Goal: Task Accomplishment & Management: Manage account settings

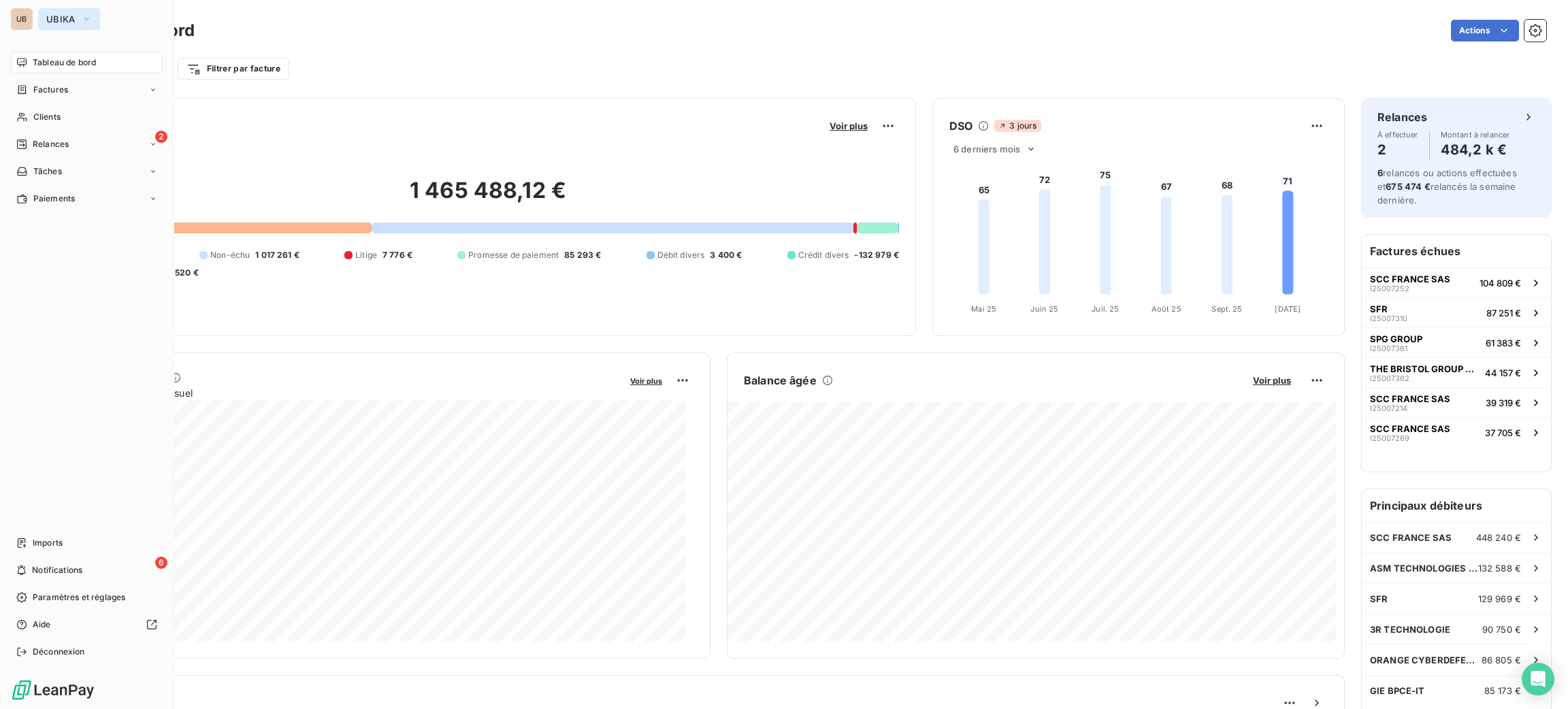
click at [55, 26] on button "UBIKA" at bounding box center [69, 20] width 62 height 22
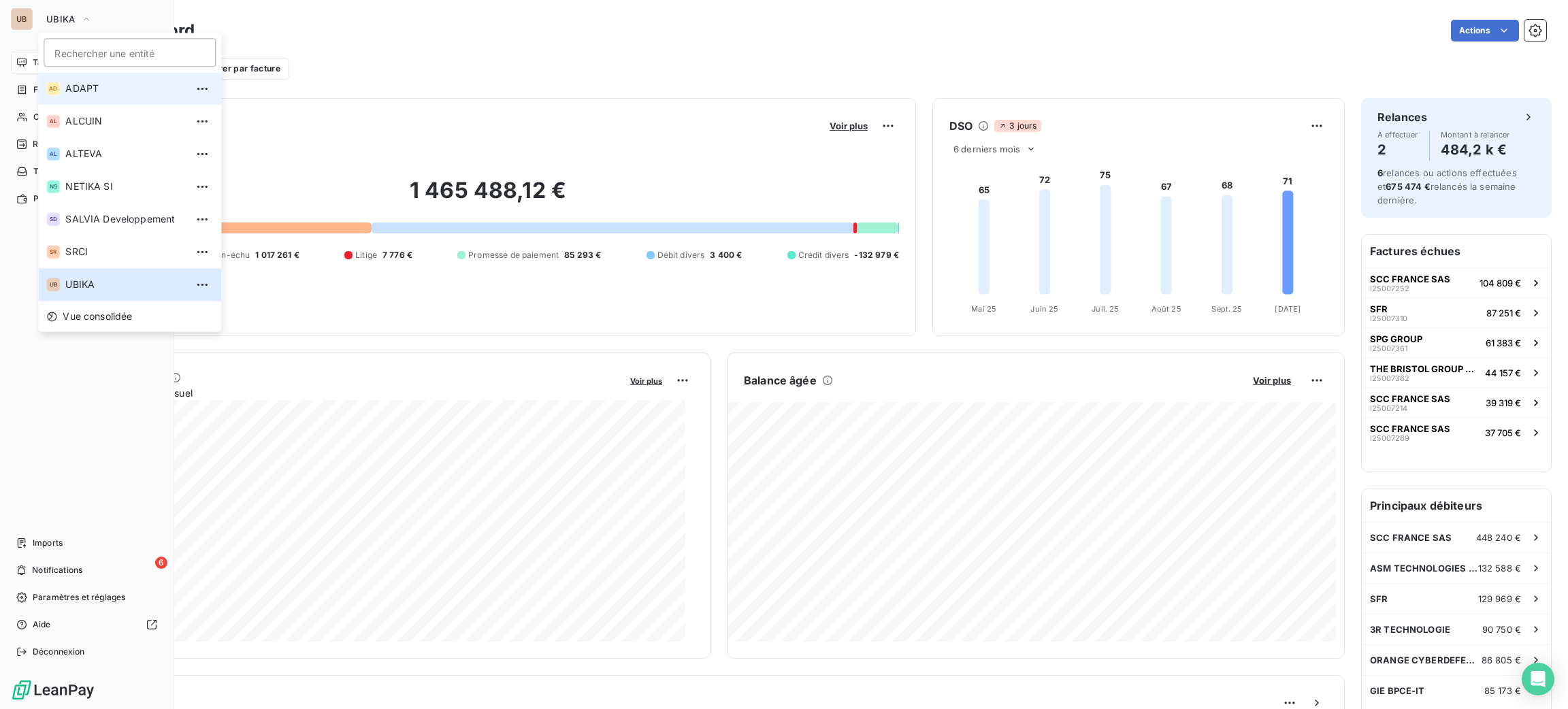
click at [66, 96] on li "AD ADAPT" at bounding box center [130, 89] width 183 height 32
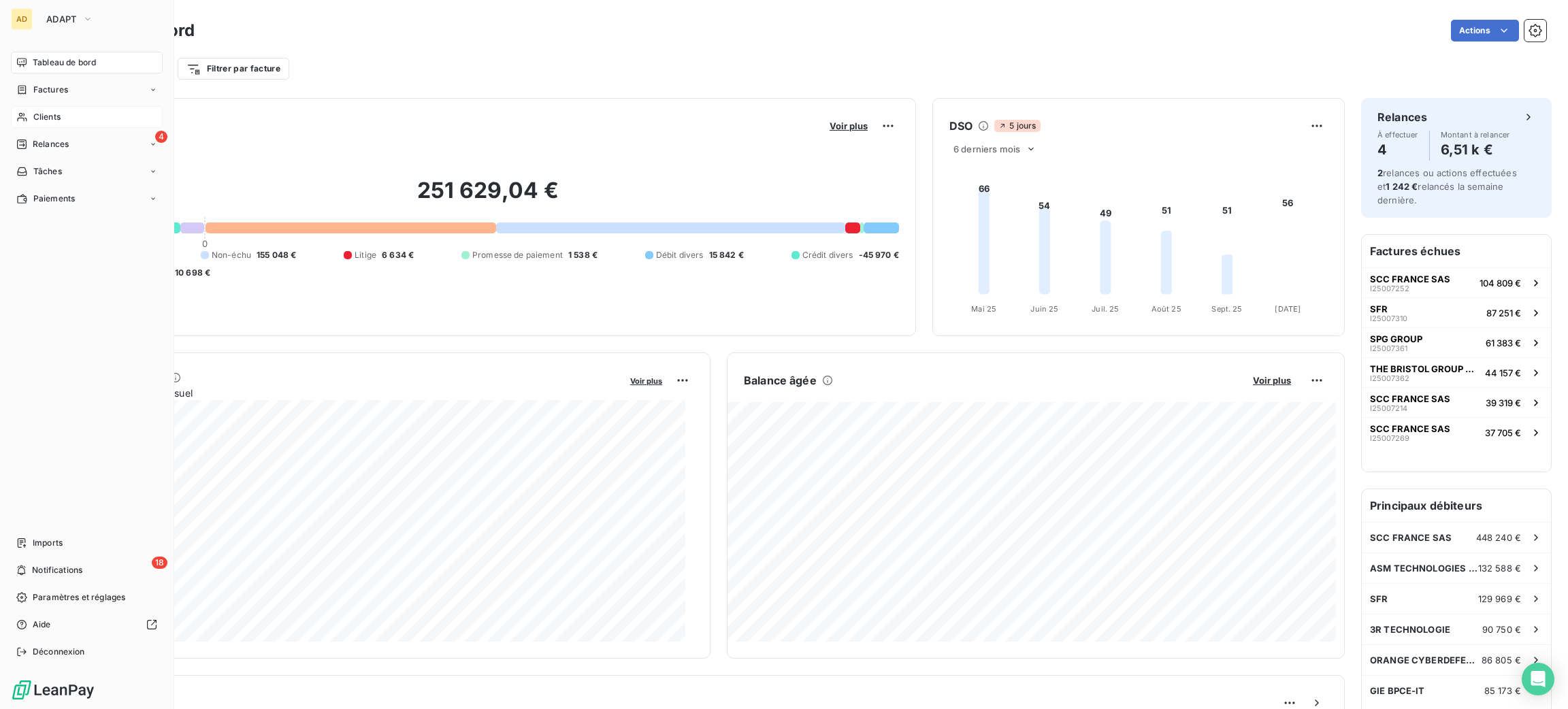
click at [51, 120] on span "Clients" at bounding box center [47, 117] width 27 height 12
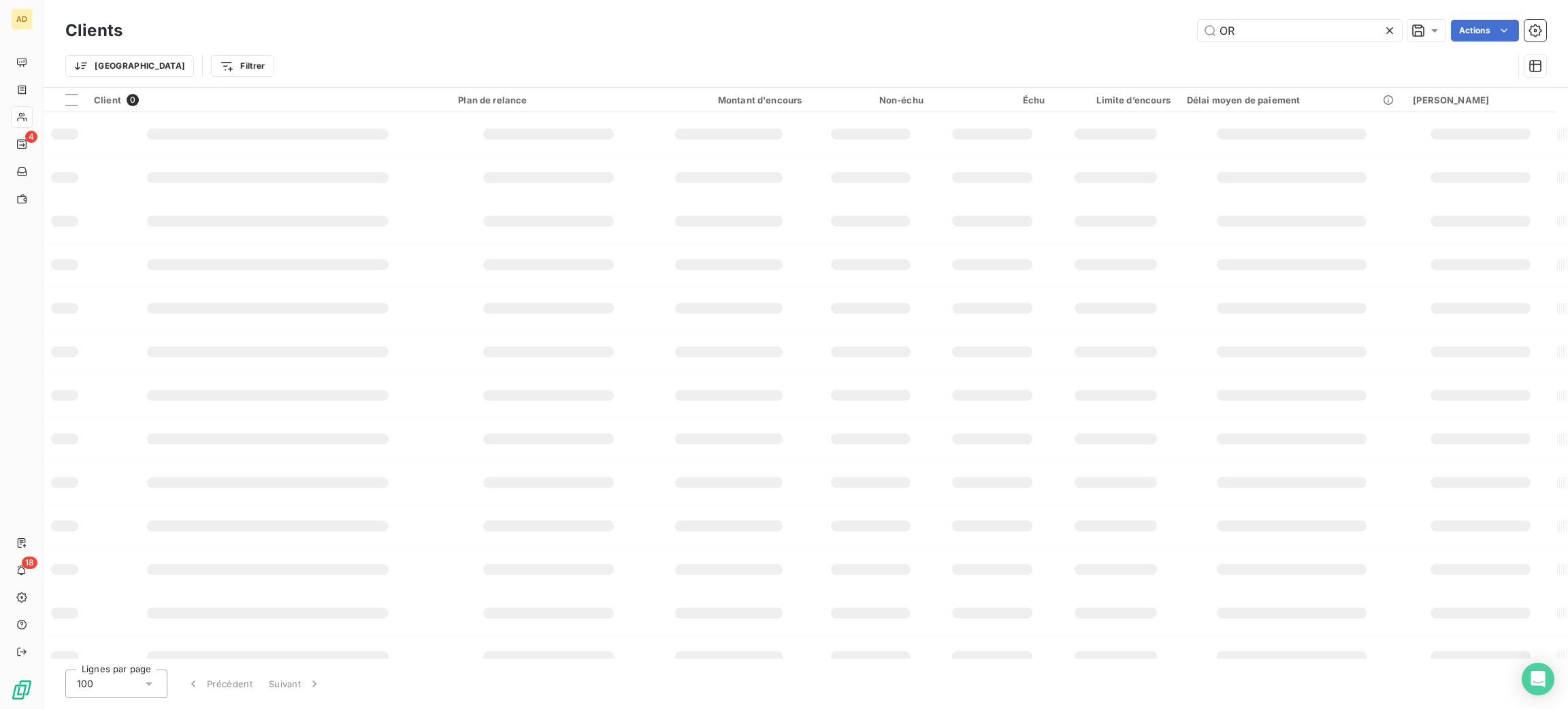
type input "O"
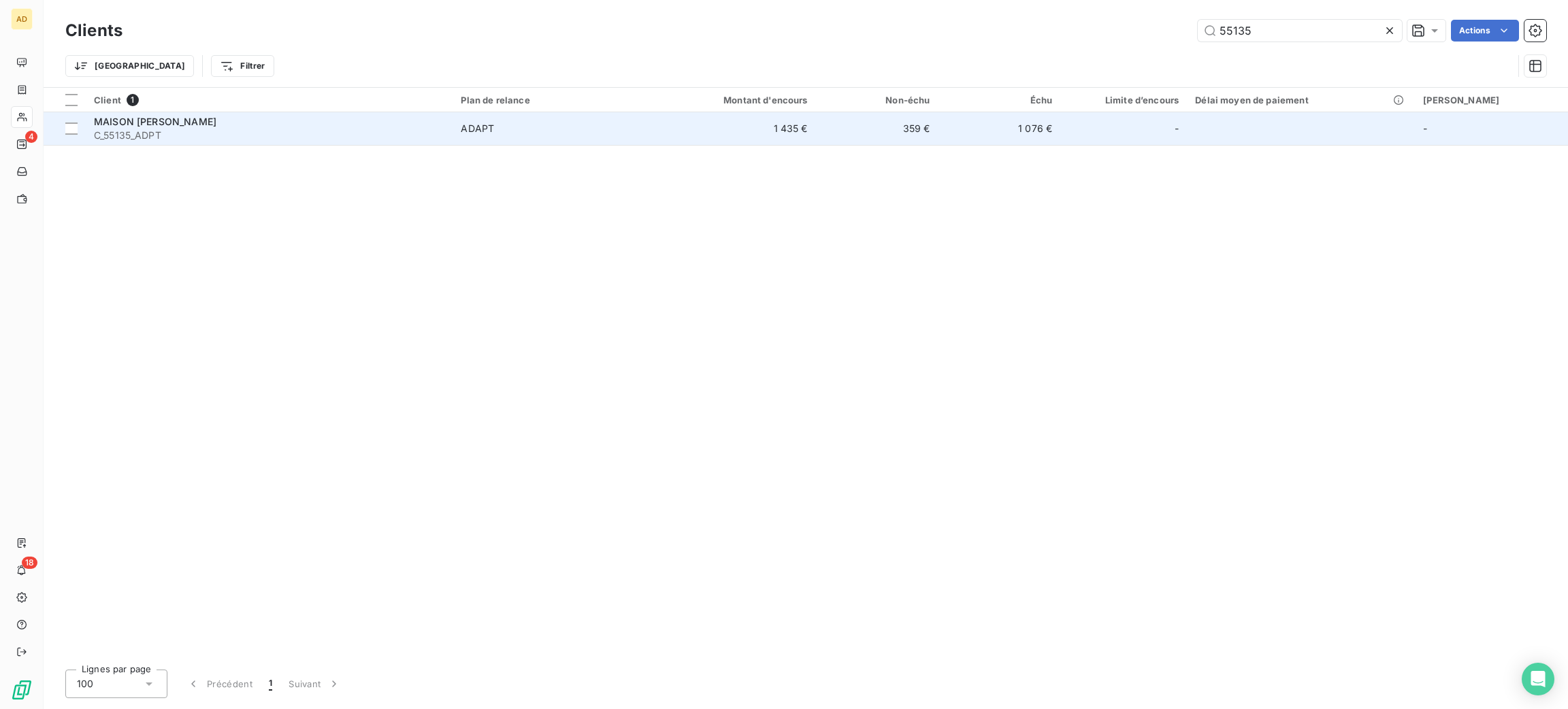
type input "55135"
click at [758, 128] on td "1 435 €" at bounding box center [734, 129] width 164 height 32
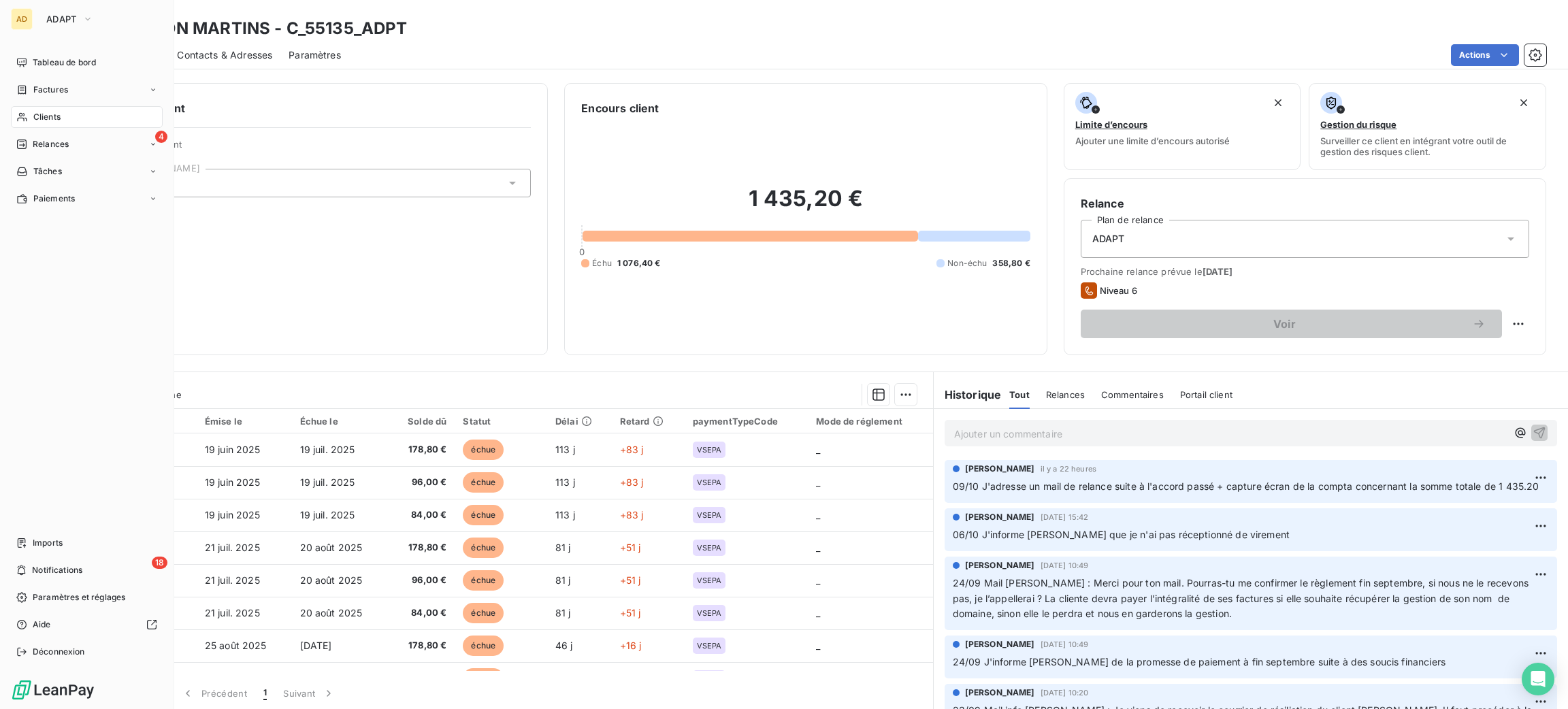
click at [33, 114] on span "Clients" at bounding box center [47, 117] width 27 height 12
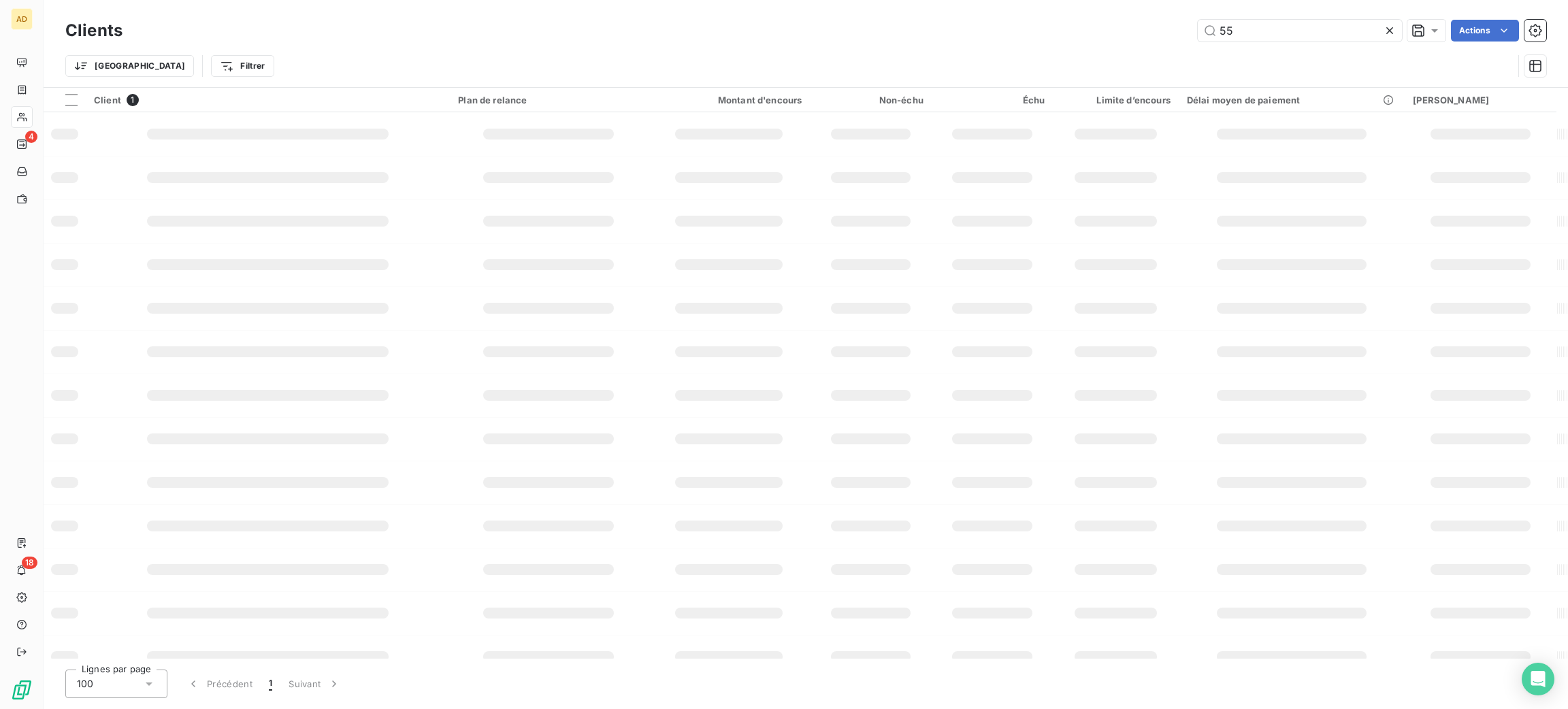
type input "5"
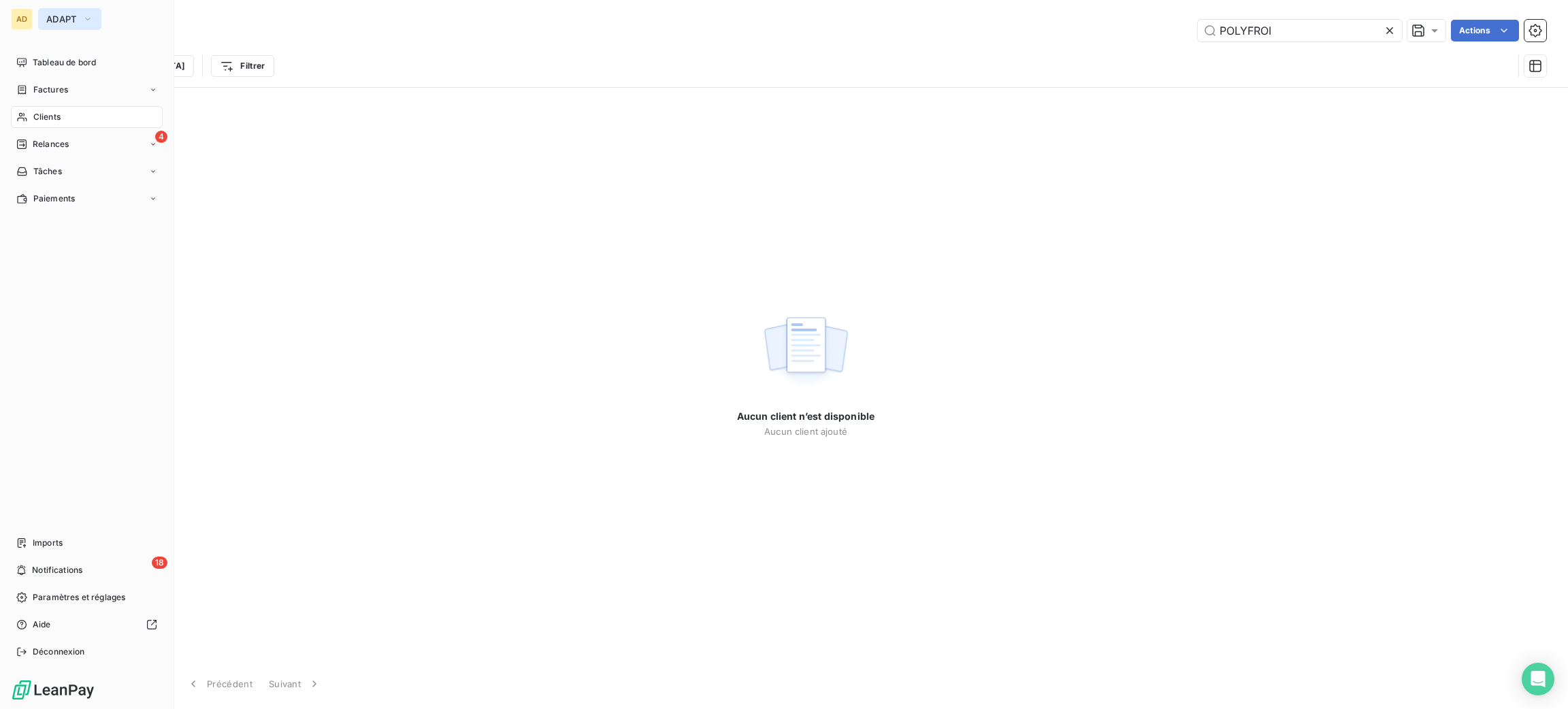
type input "POLYFROI"
click at [60, 19] on span "ADAPT" at bounding box center [61, 19] width 31 height 11
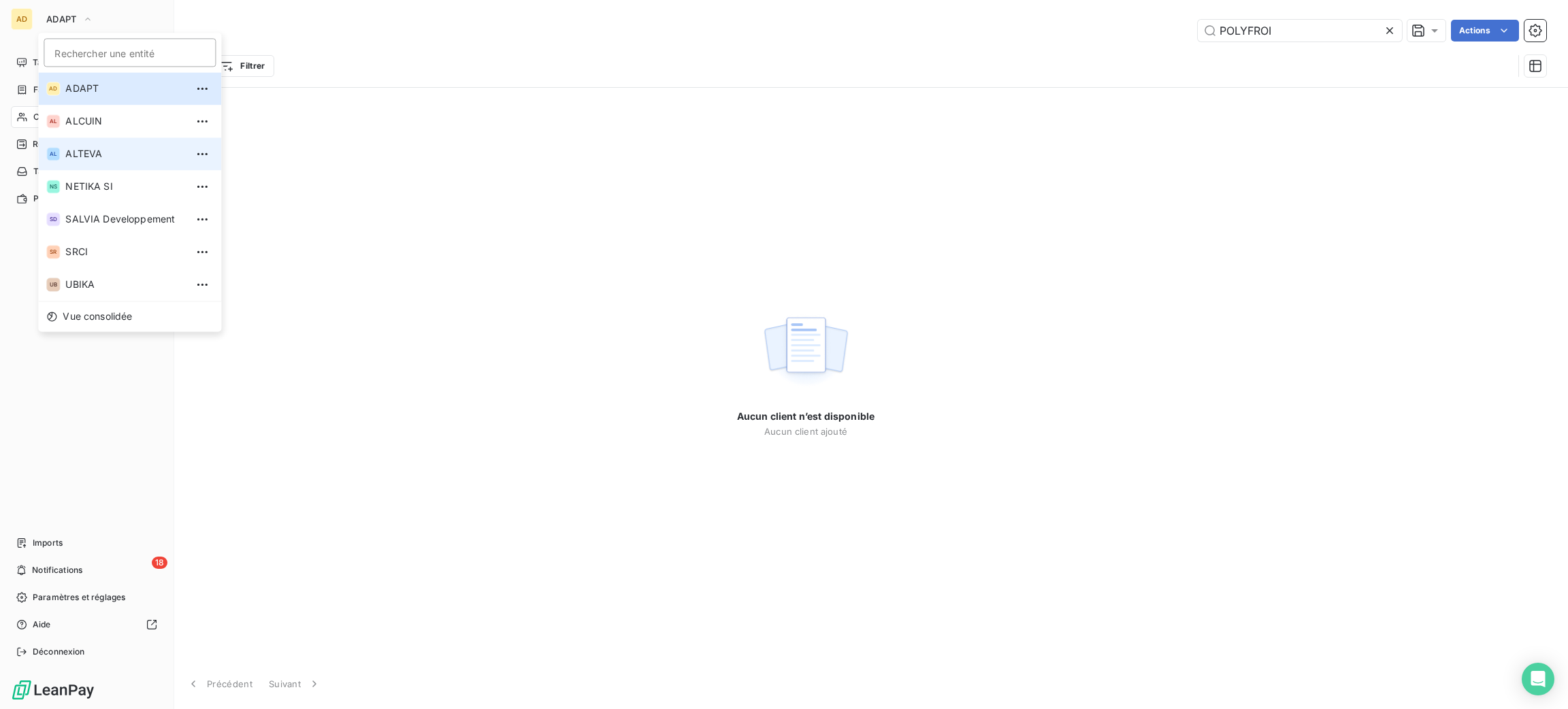
click at [73, 163] on li "AL ALTEVA" at bounding box center [130, 154] width 183 height 32
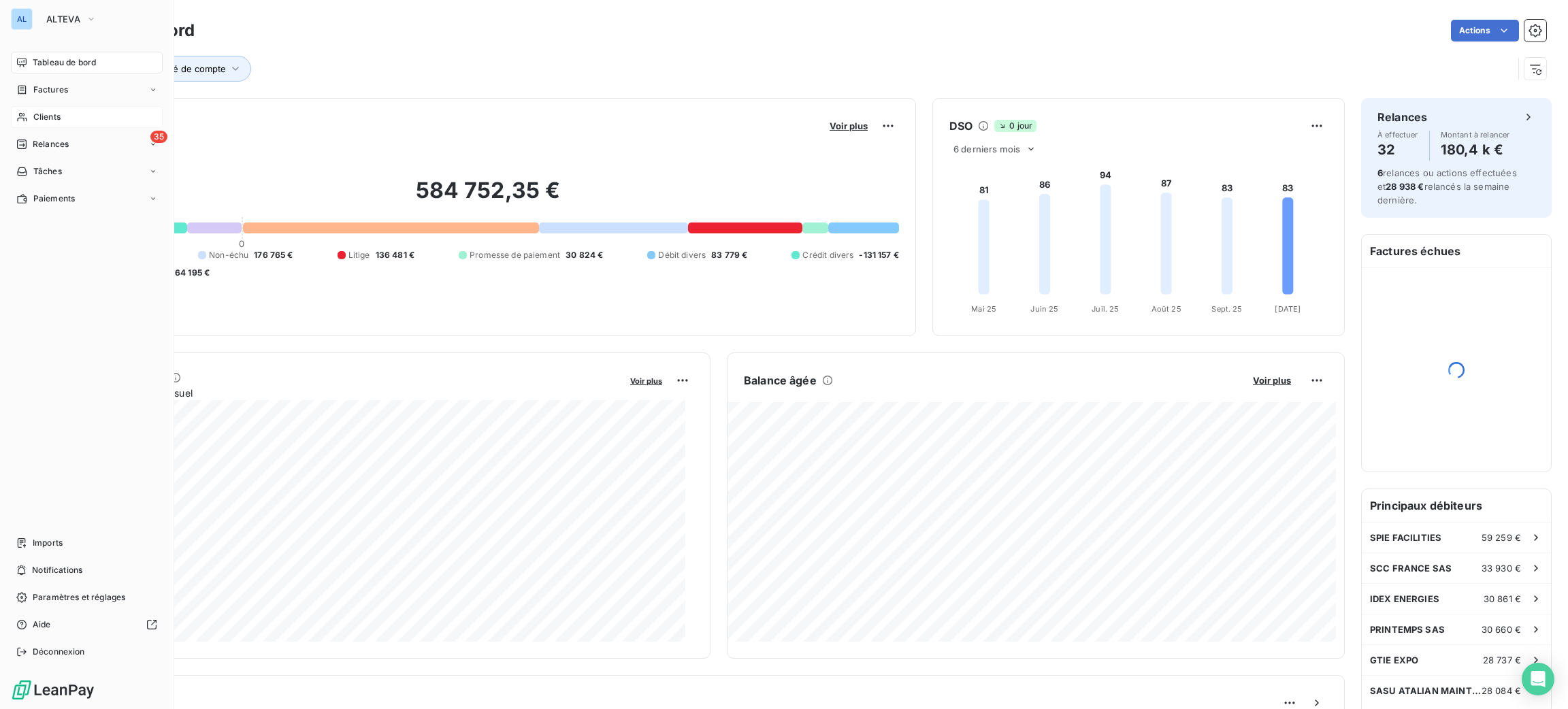
click at [58, 114] on span "Clients" at bounding box center [47, 117] width 27 height 12
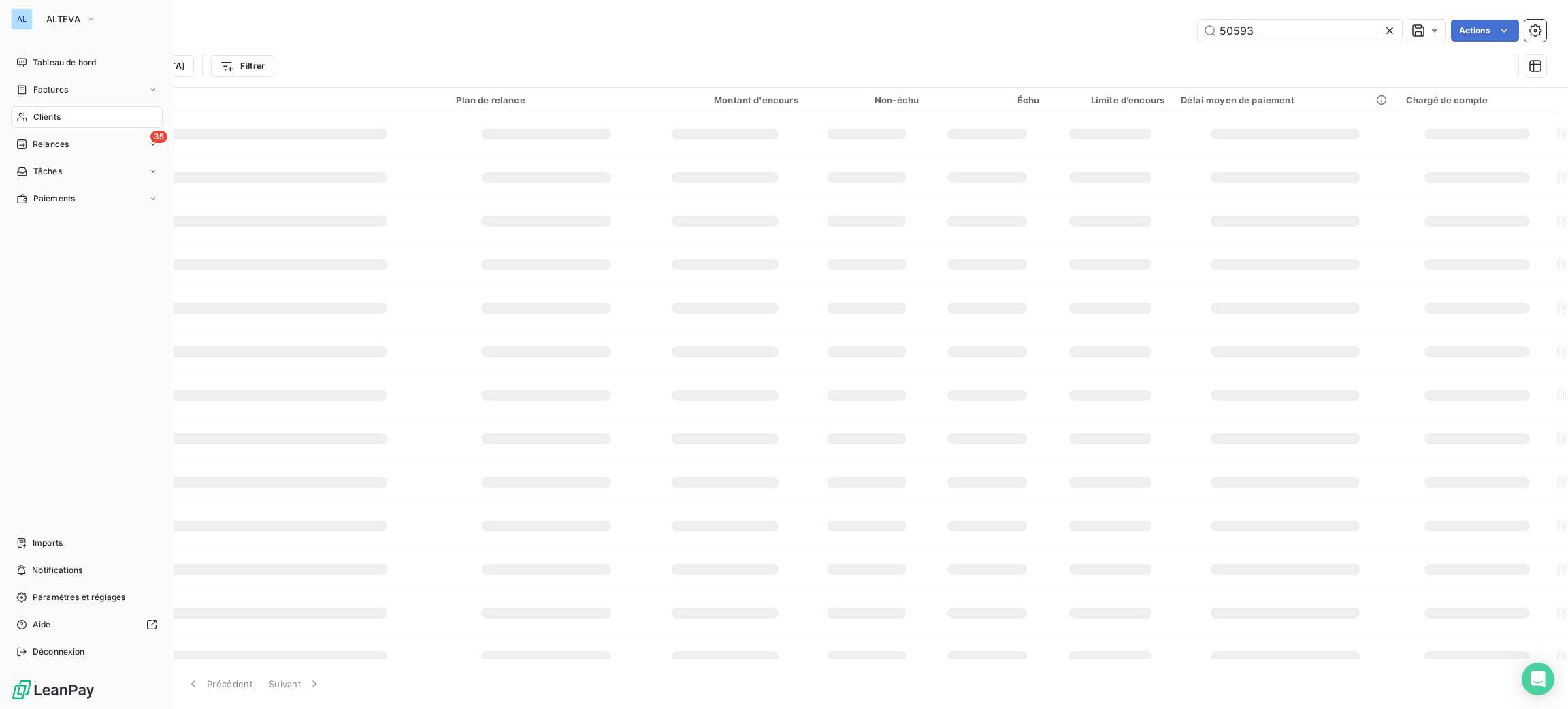
type input "POLYFROI"
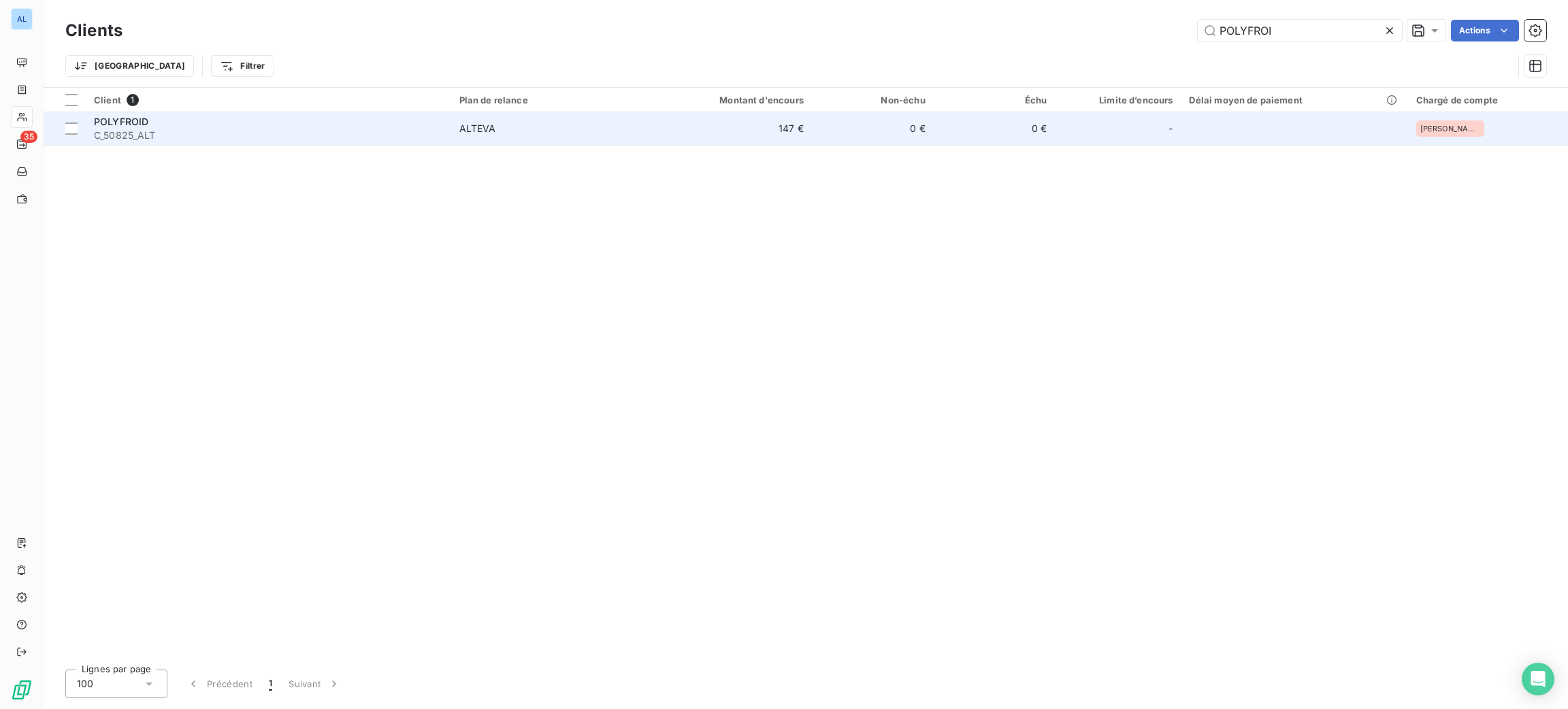
click at [684, 137] on td "147 €" at bounding box center [729, 129] width 163 height 32
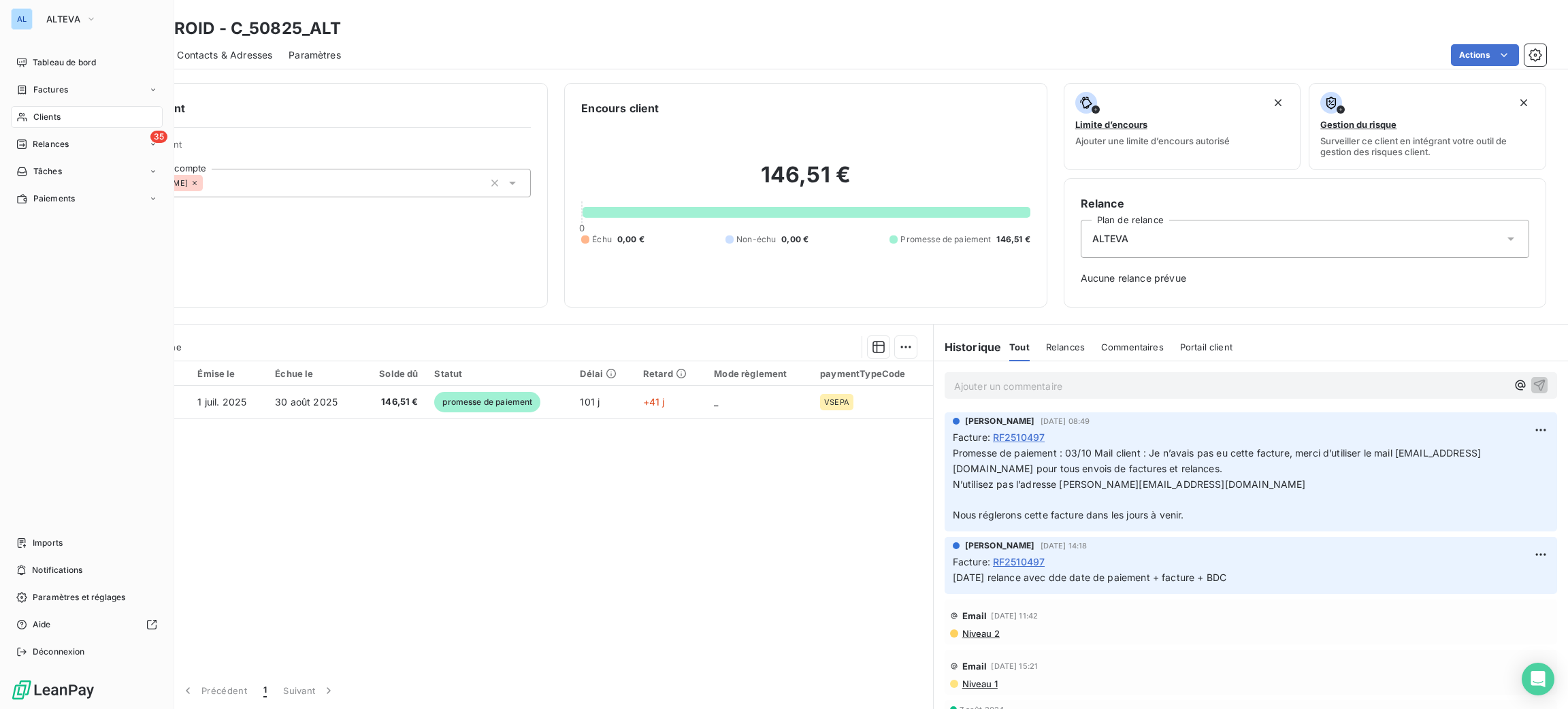
click at [62, 119] on div "Clients" at bounding box center [87, 117] width 152 height 22
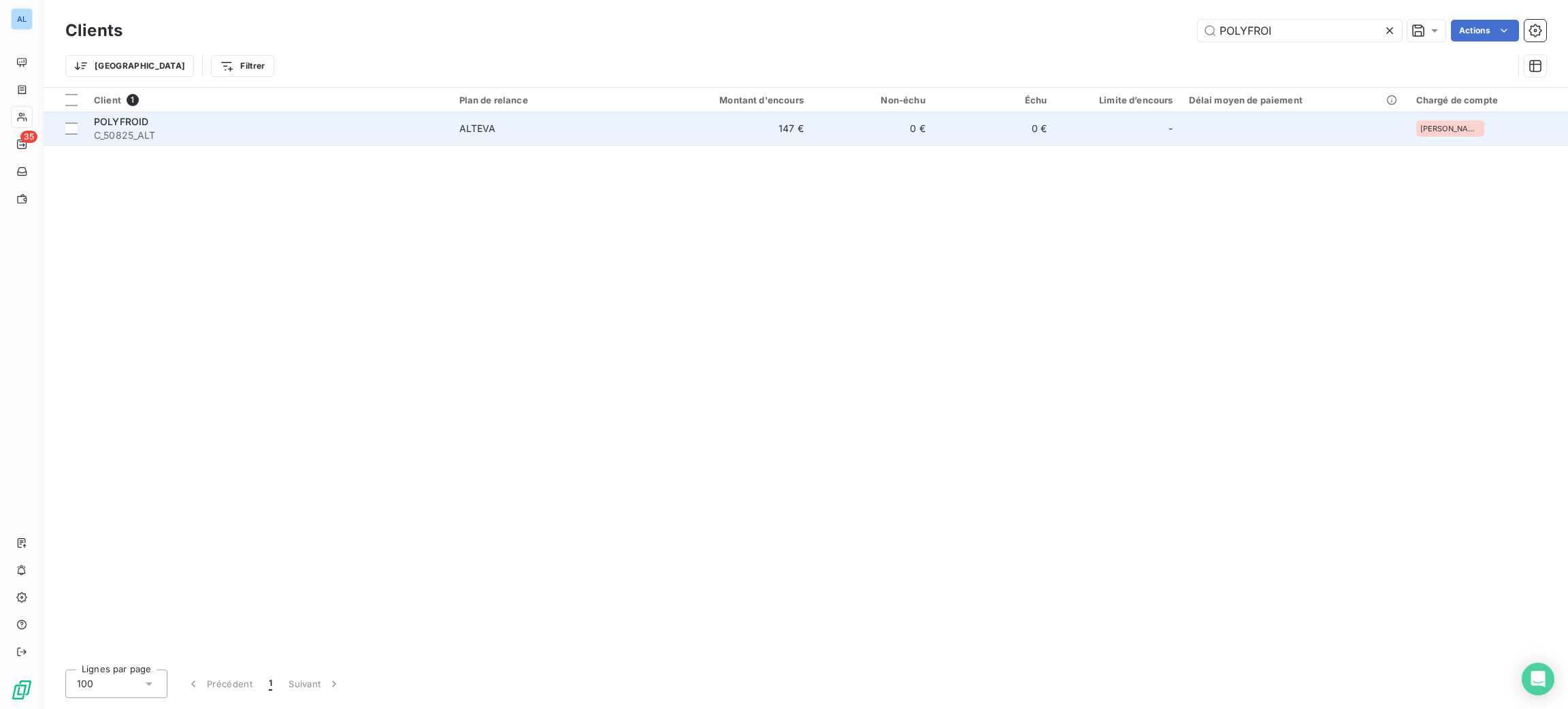
click at [262, 125] on div "POLYFROID" at bounding box center [268, 122] width 349 height 14
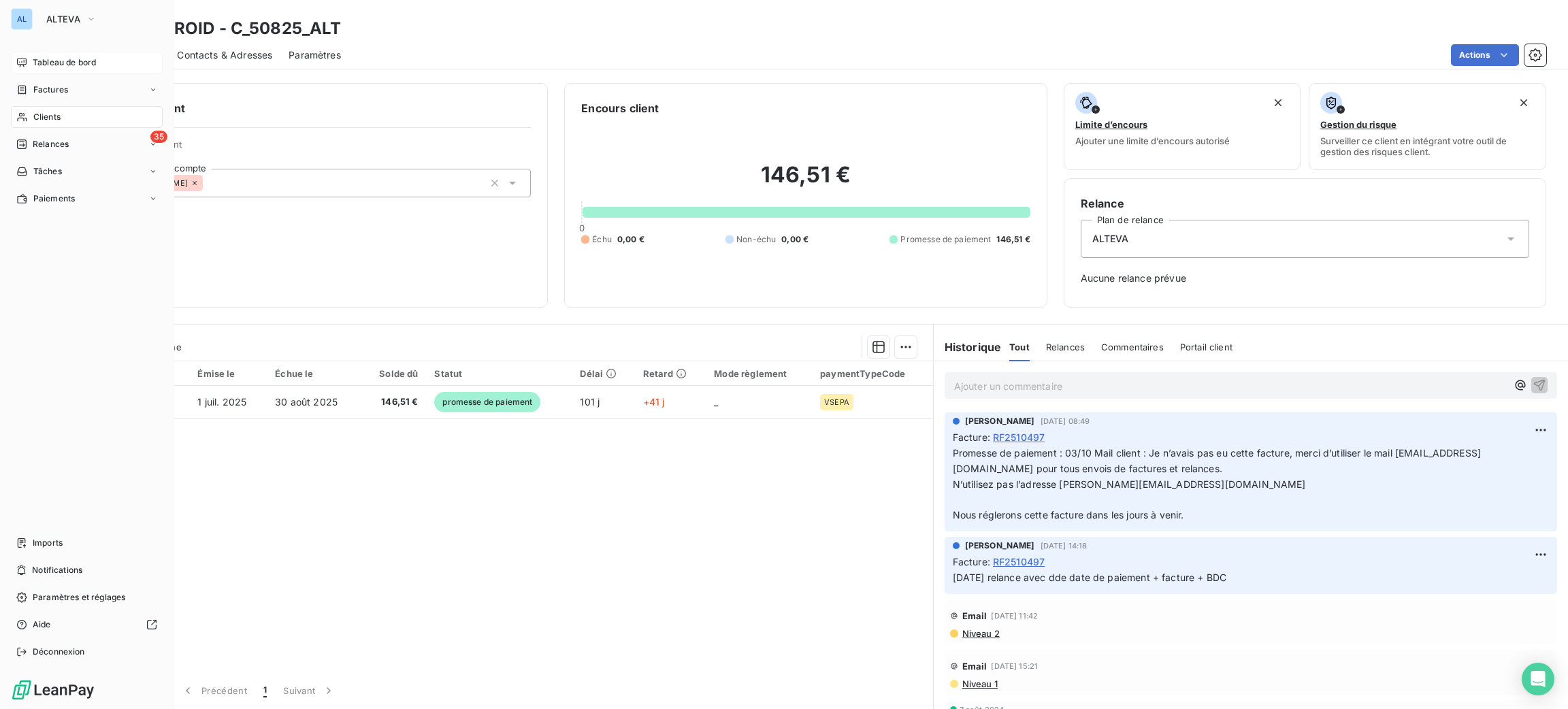
click at [46, 67] on span "Tableau de bord" at bounding box center [64, 62] width 63 height 12
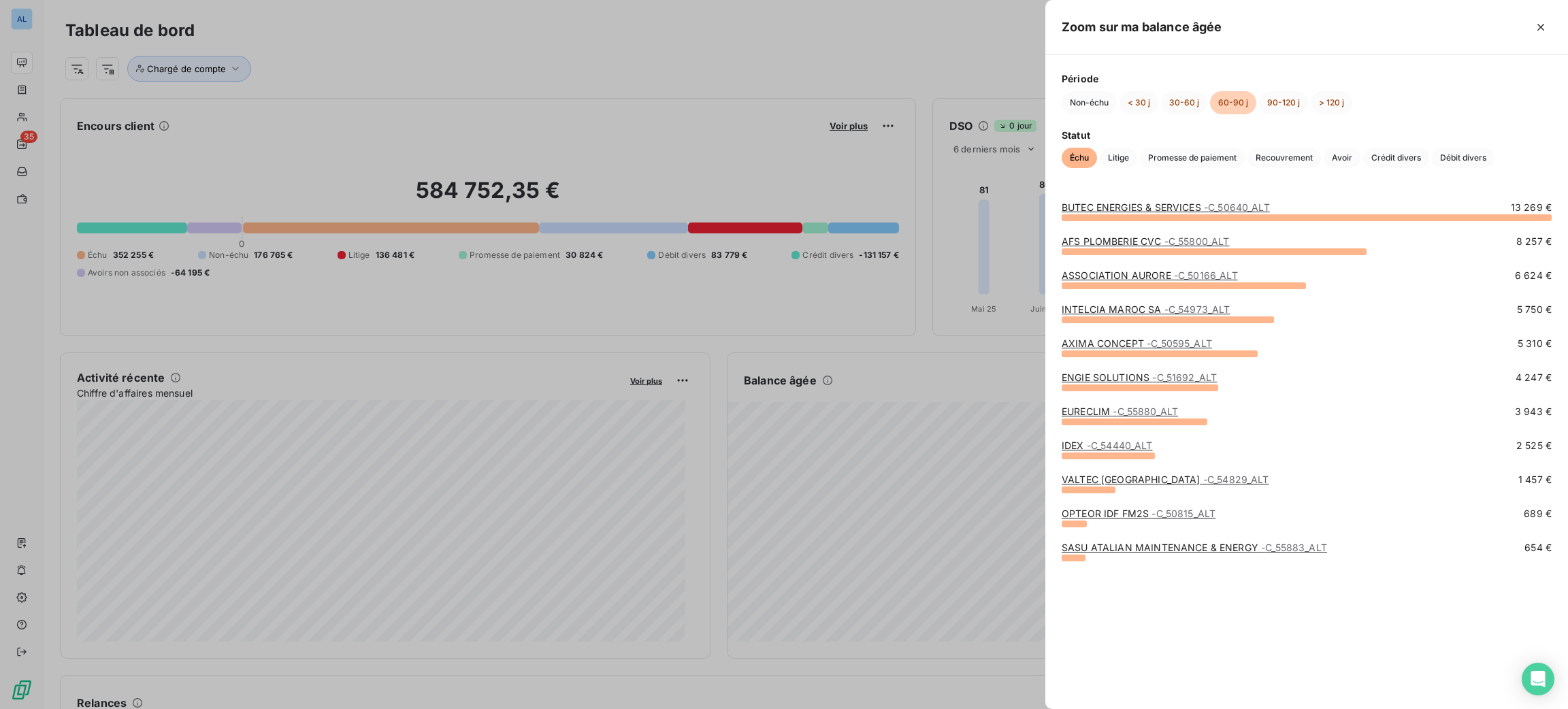
click at [999, 449] on div at bounding box center [784, 354] width 1568 height 709
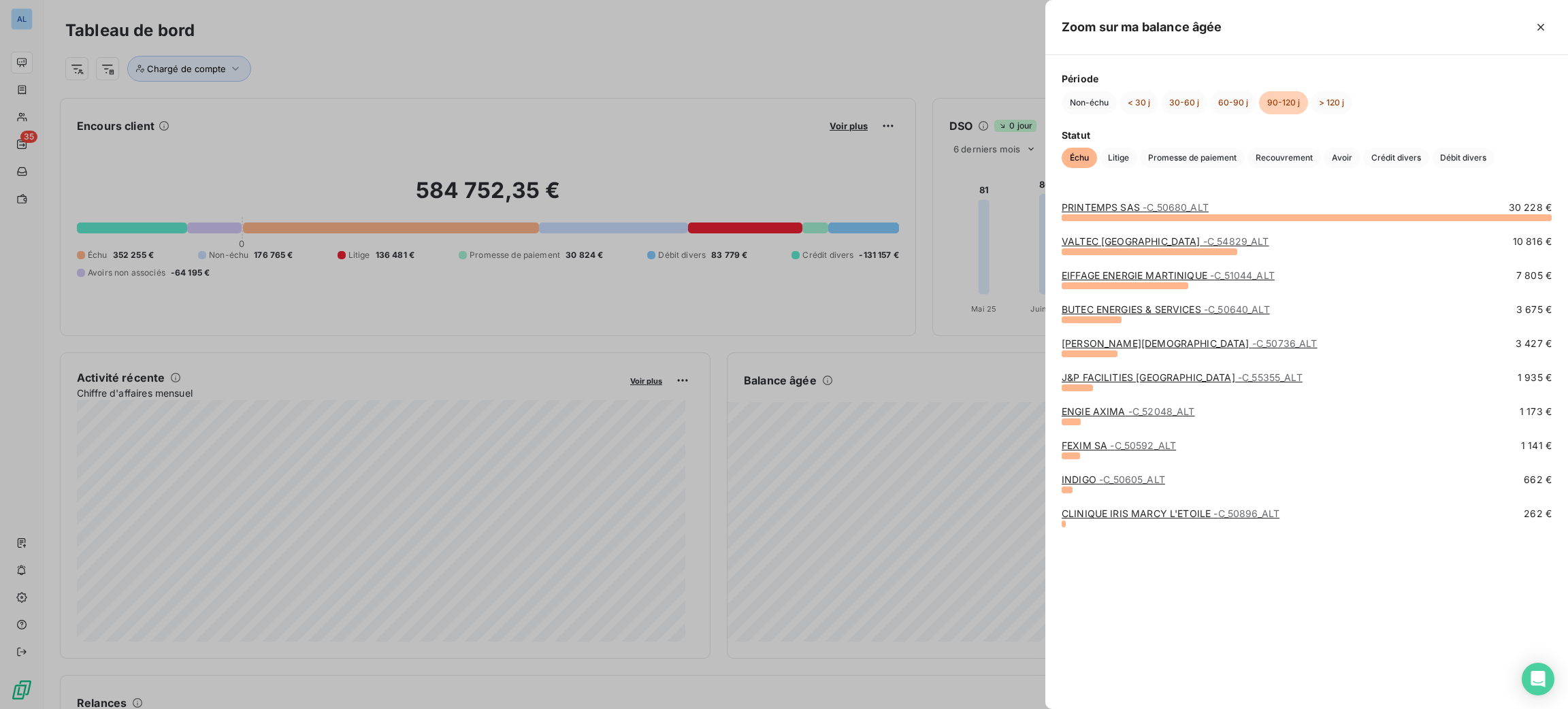
click at [987, 509] on div at bounding box center [784, 354] width 1568 height 709
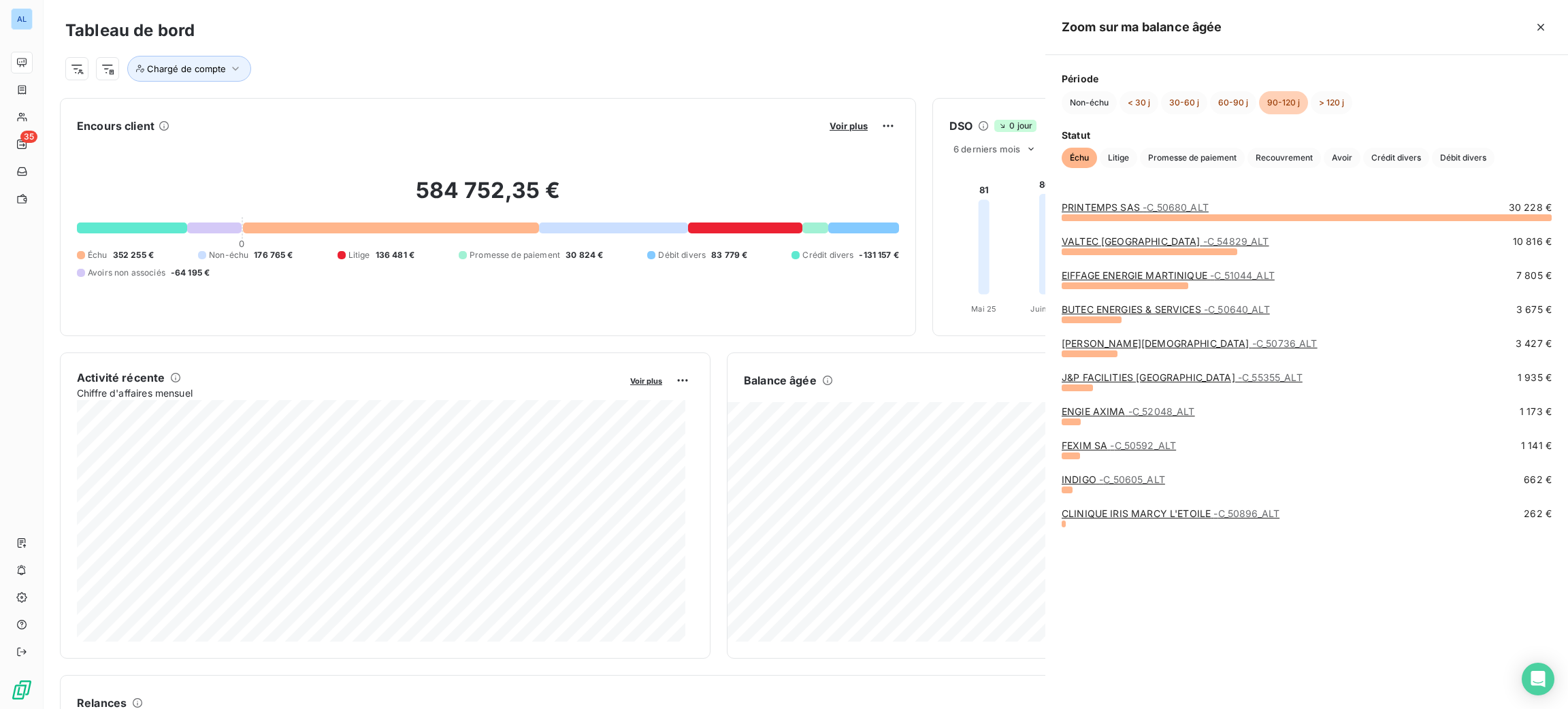
click at [987, 509] on div at bounding box center [784, 354] width 1568 height 709
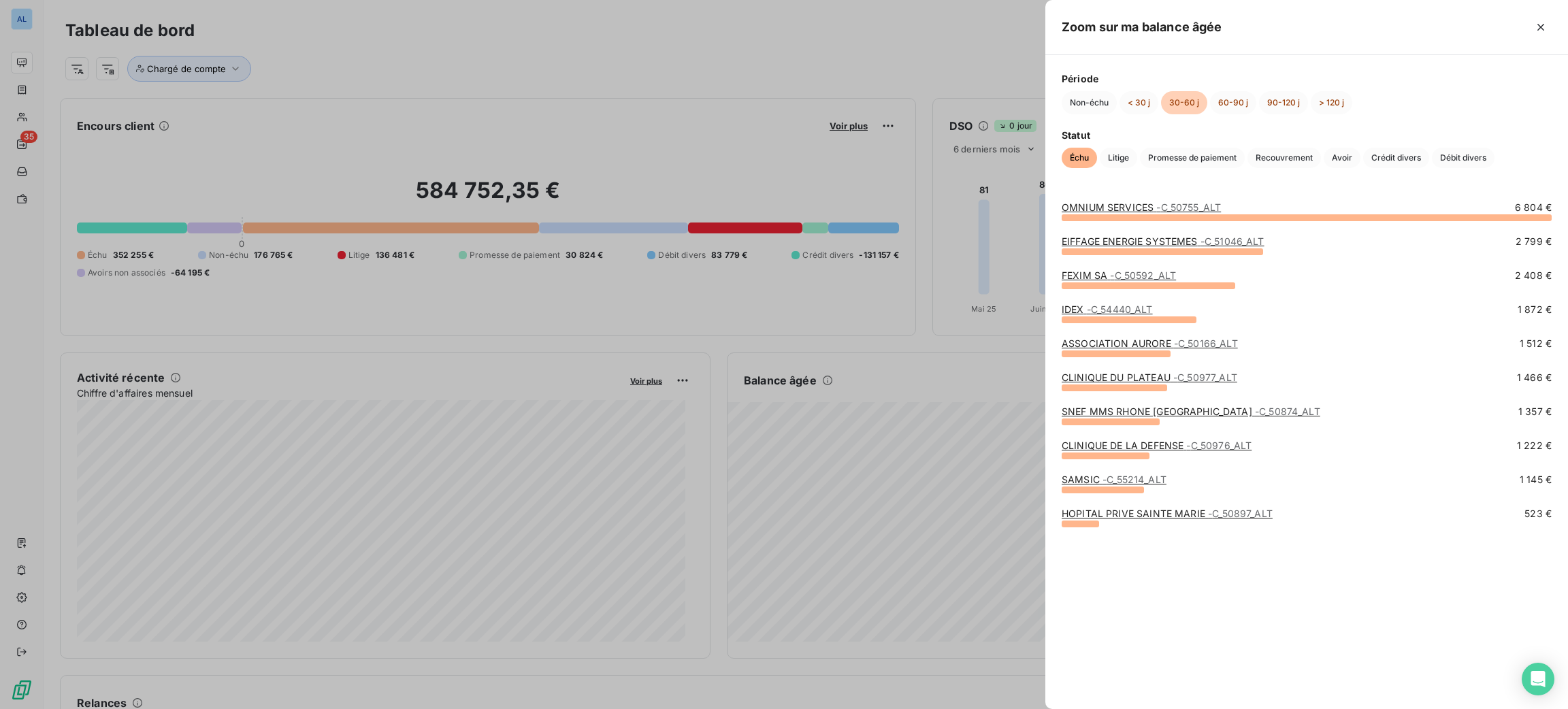
click at [26, 108] on div at bounding box center [784, 354] width 1568 height 709
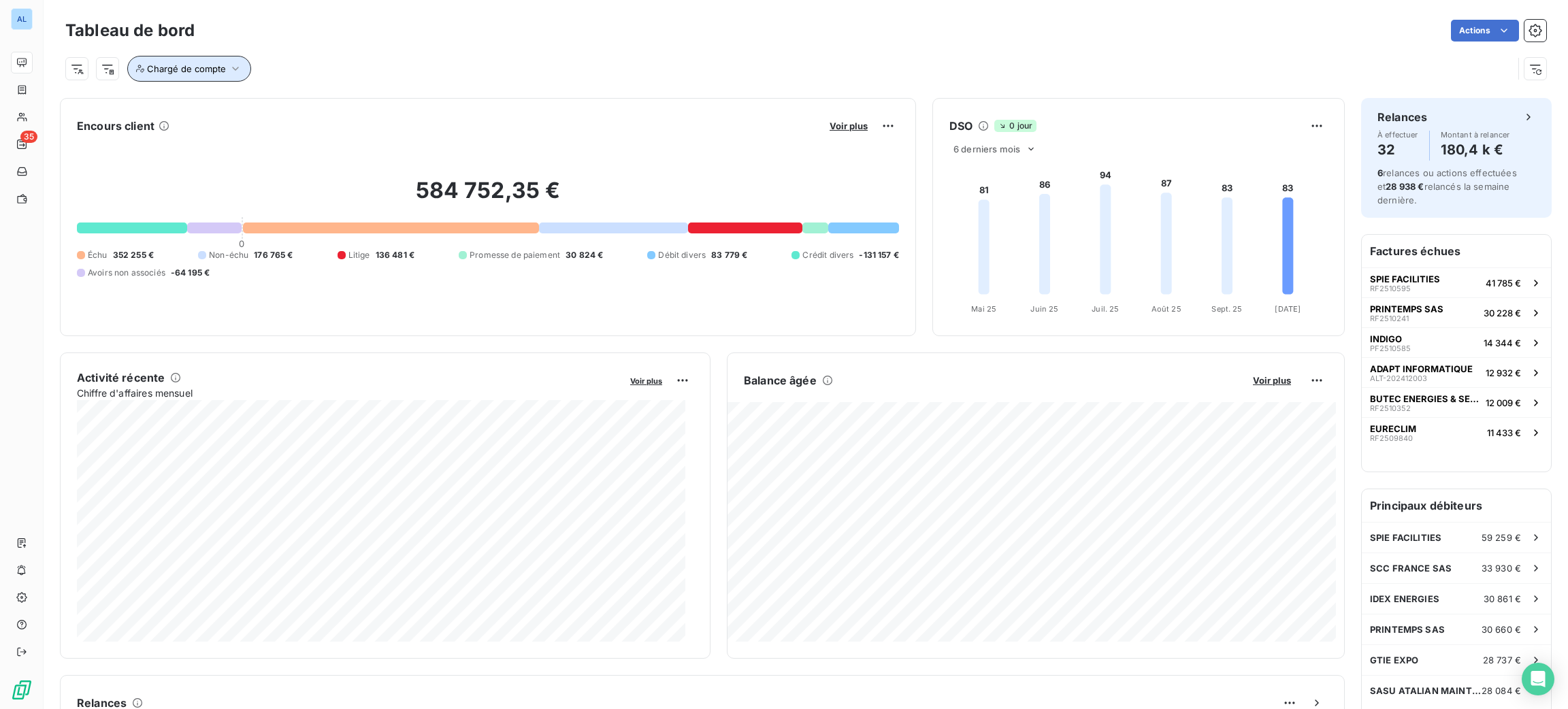
click at [179, 59] on button "Chargé de compte" at bounding box center [189, 68] width 124 height 26
click at [357, 108] on div at bounding box center [410, 104] width 196 height 29
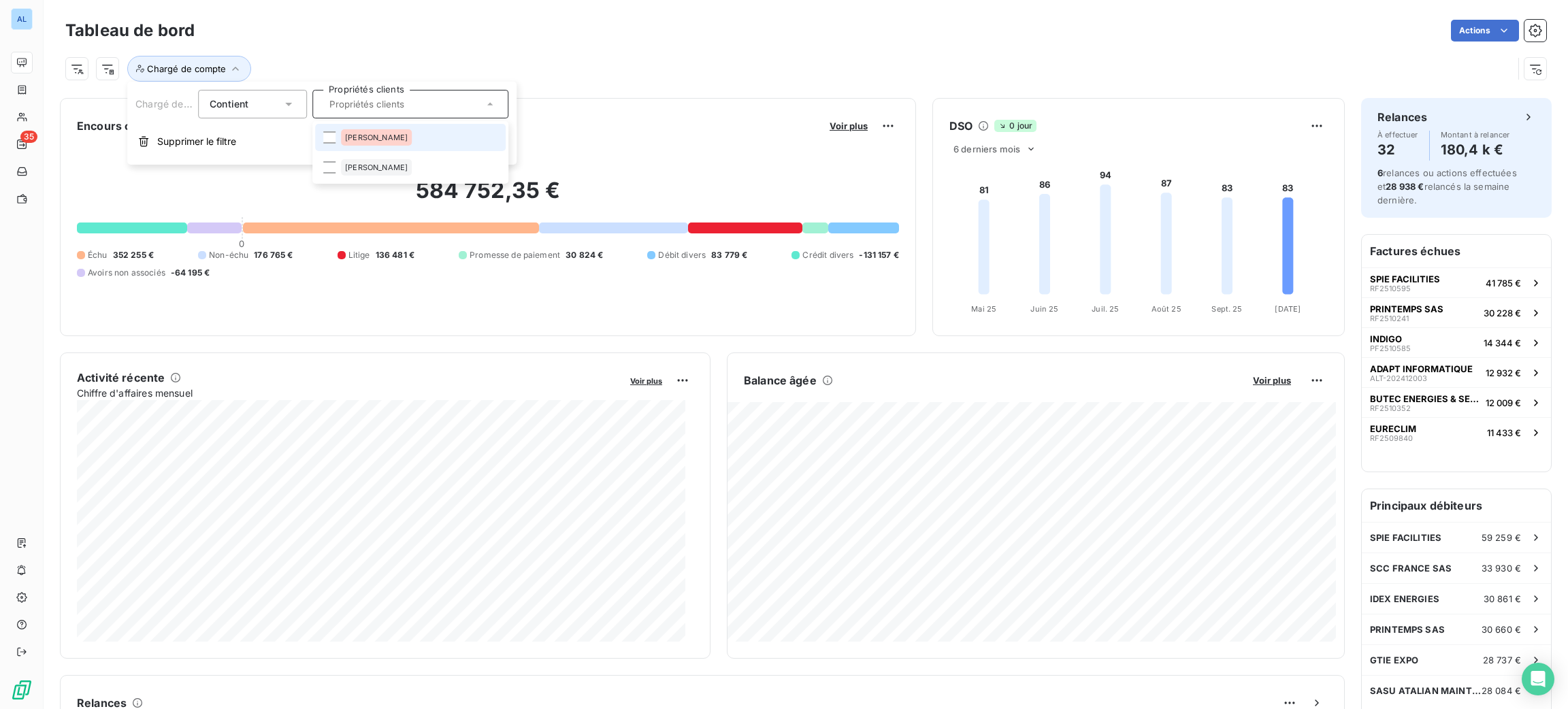
click at [358, 126] on li "[PERSON_NAME]" at bounding box center [409, 137] width 190 height 27
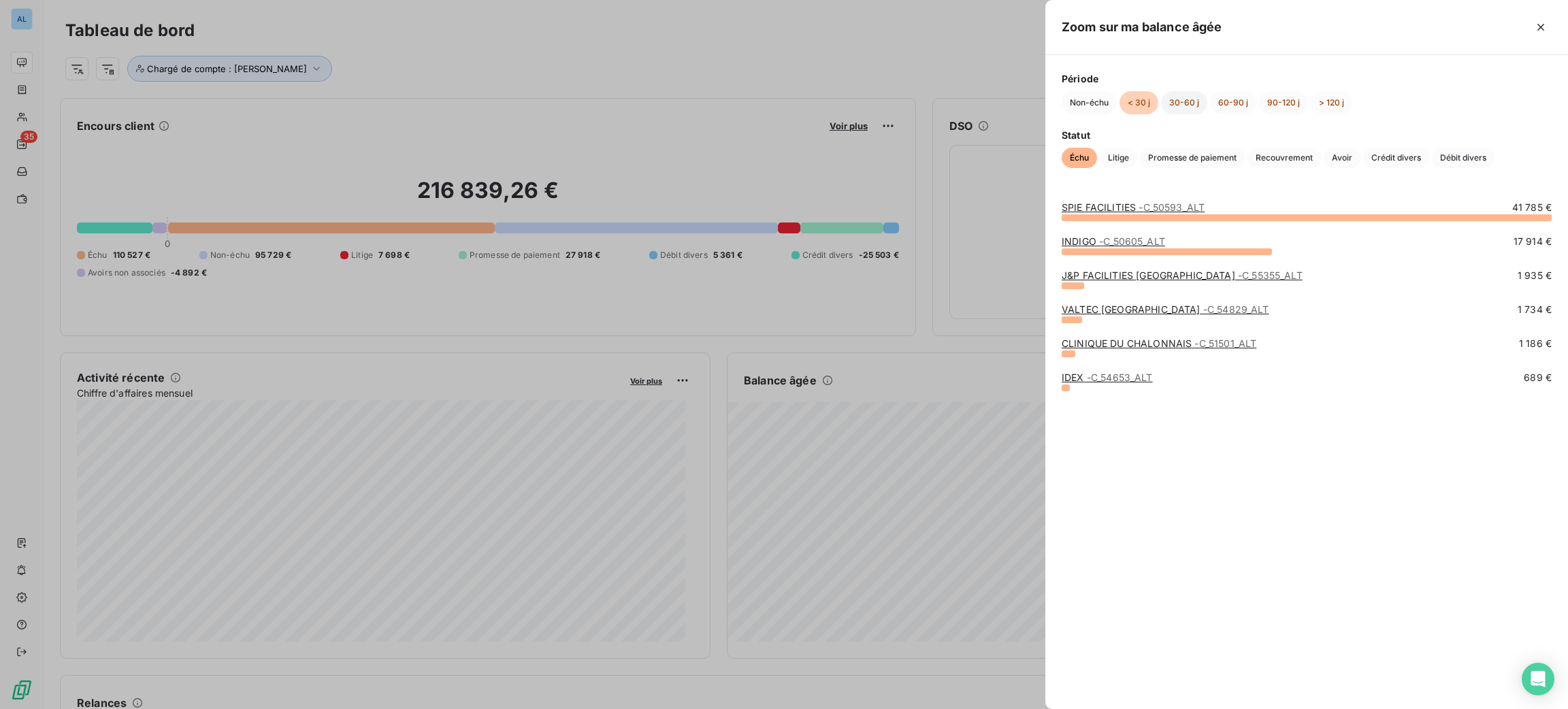
click at [1182, 96] on button "30-60 j" at bounding box center [1184, 102] width 46 height 23
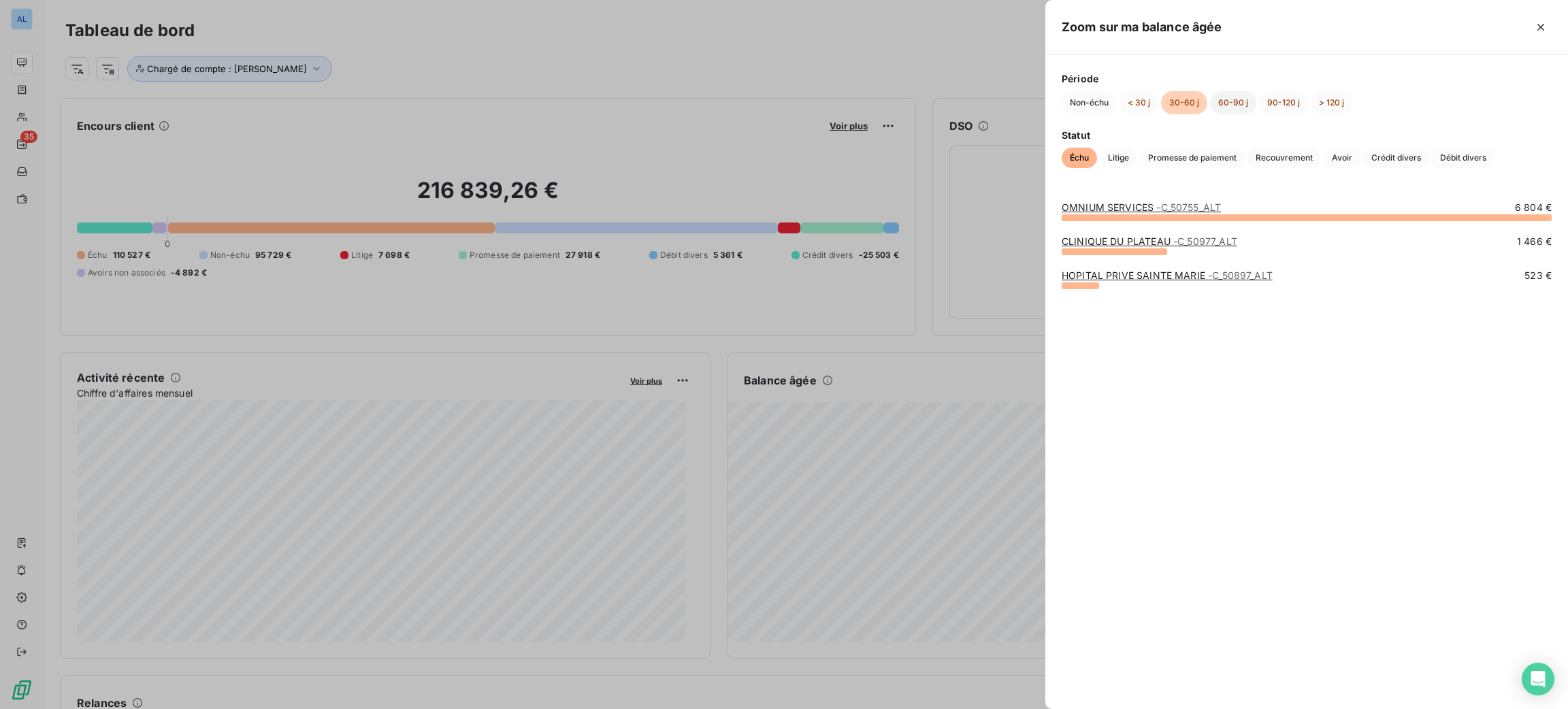
click at [1233, 101] on button "60-90 j" at bounding box center [1233, 102] width 46 height 23
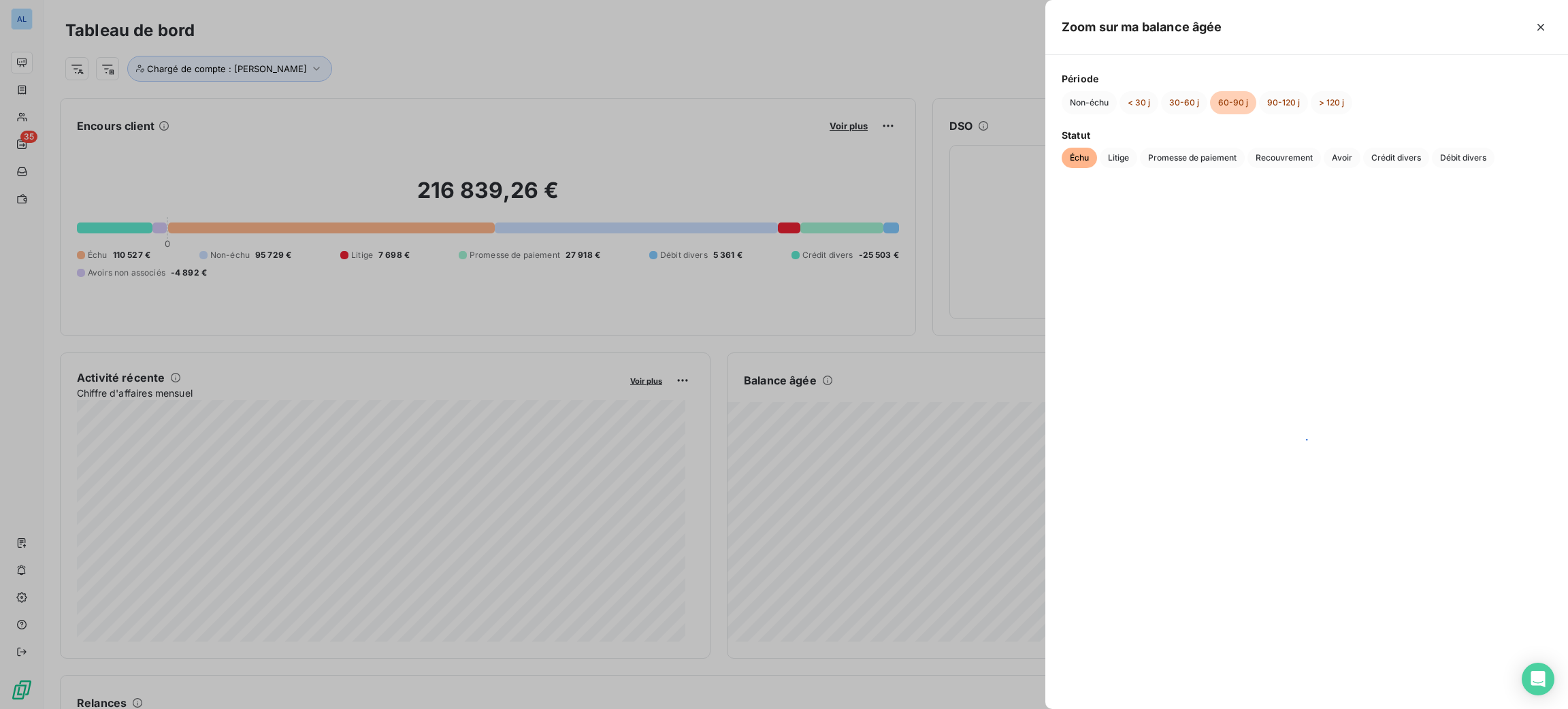
click at [5, 108] on div at bounding box center [784, 354] width 1568 height 709
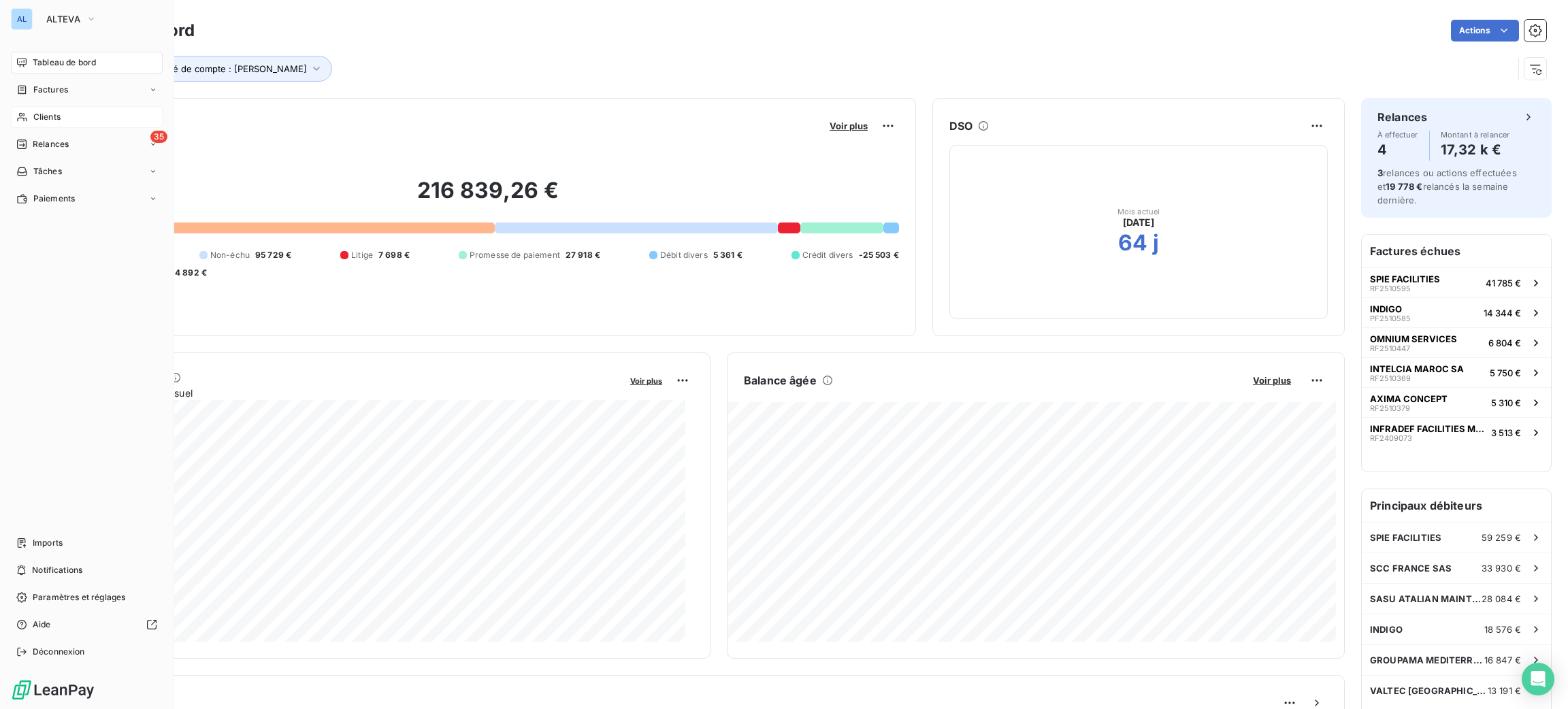
click at [49, 119] on span "Clients" at bounding box center [47, 117] width 27 height 12
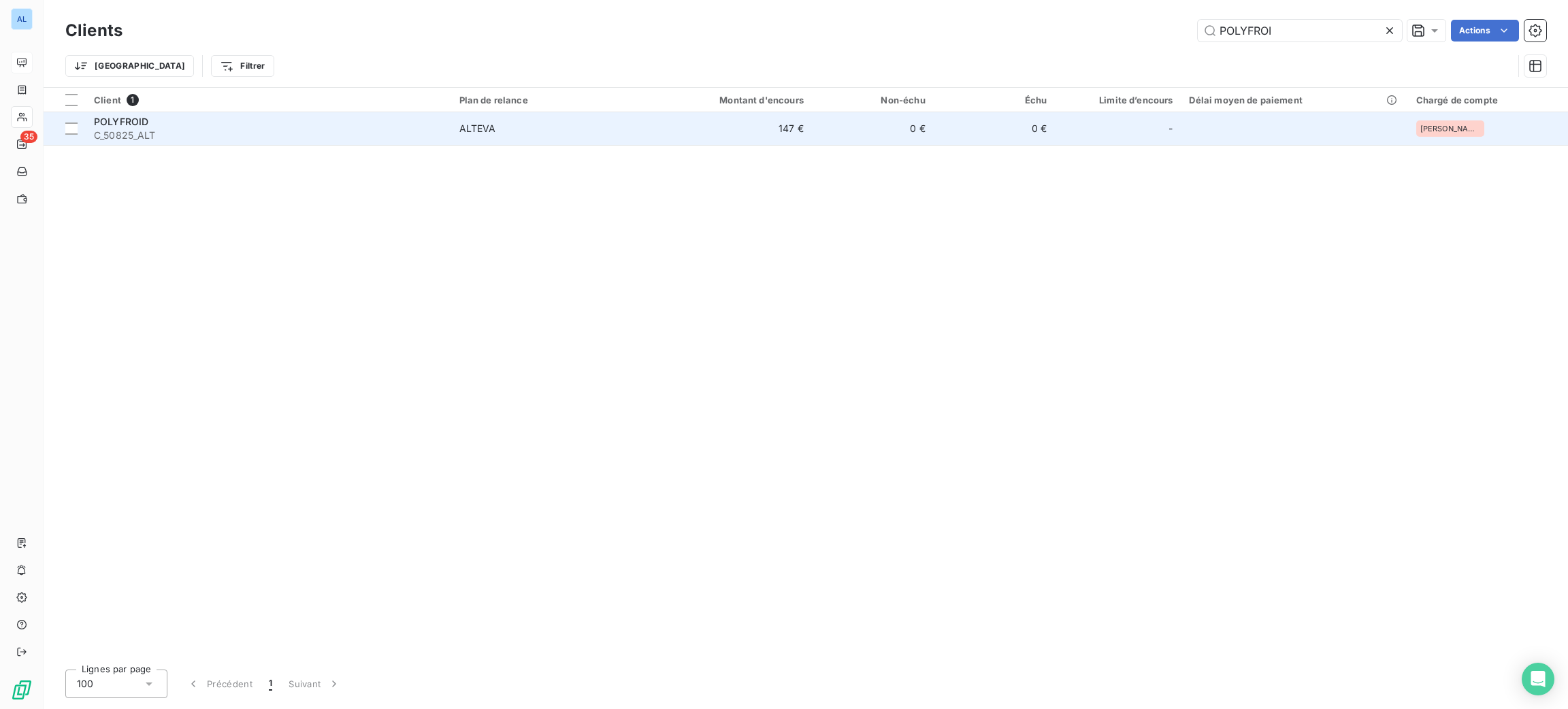
click at [601, 133] on span "ALTEVA" at bounding box center [549, 129] width 182 height 14
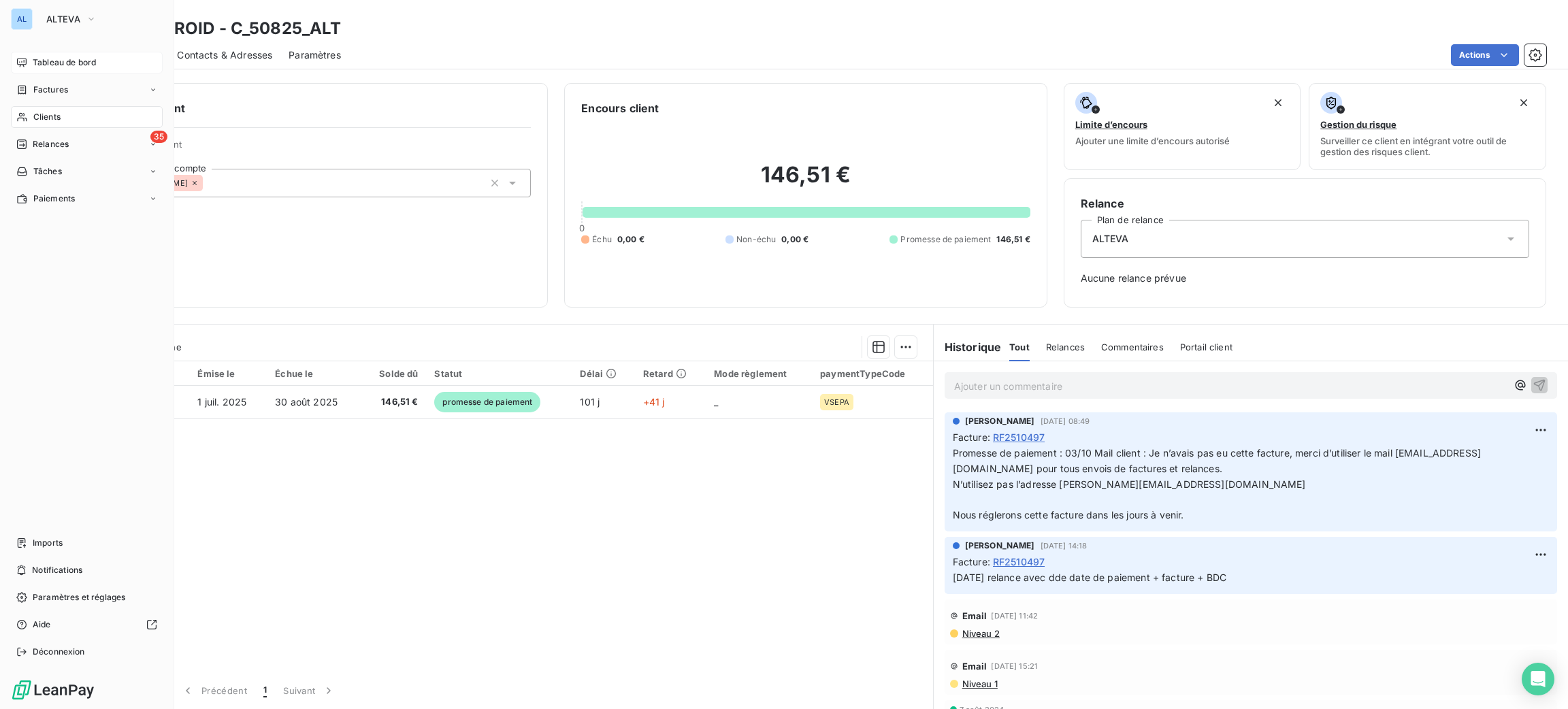
click at [26, 55] on div "Tableau de bord" at bounding box center [87, 63] width 152 height 22
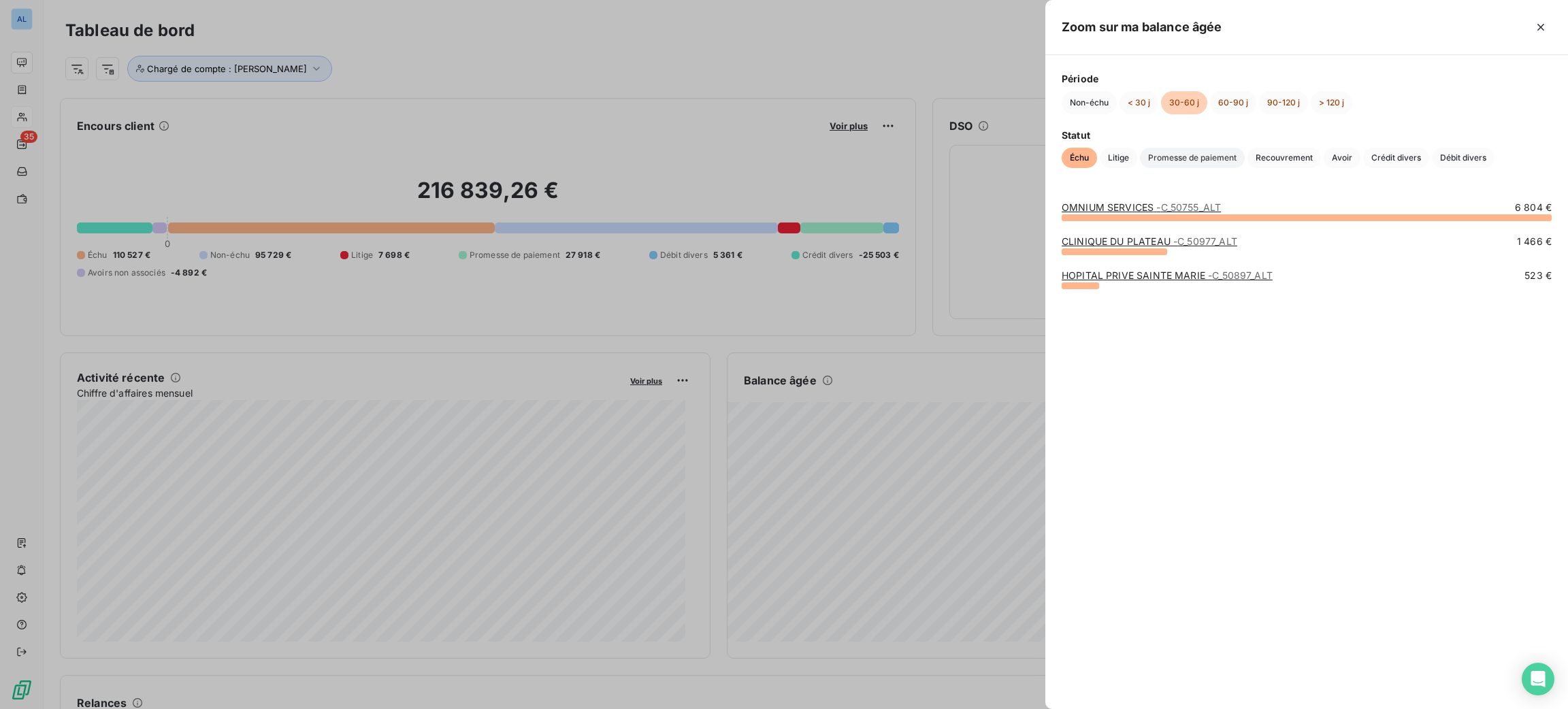
click at [1212, 163] on span "Promesse de paiement" at bounding box center [1192, 158] width 105 height 20
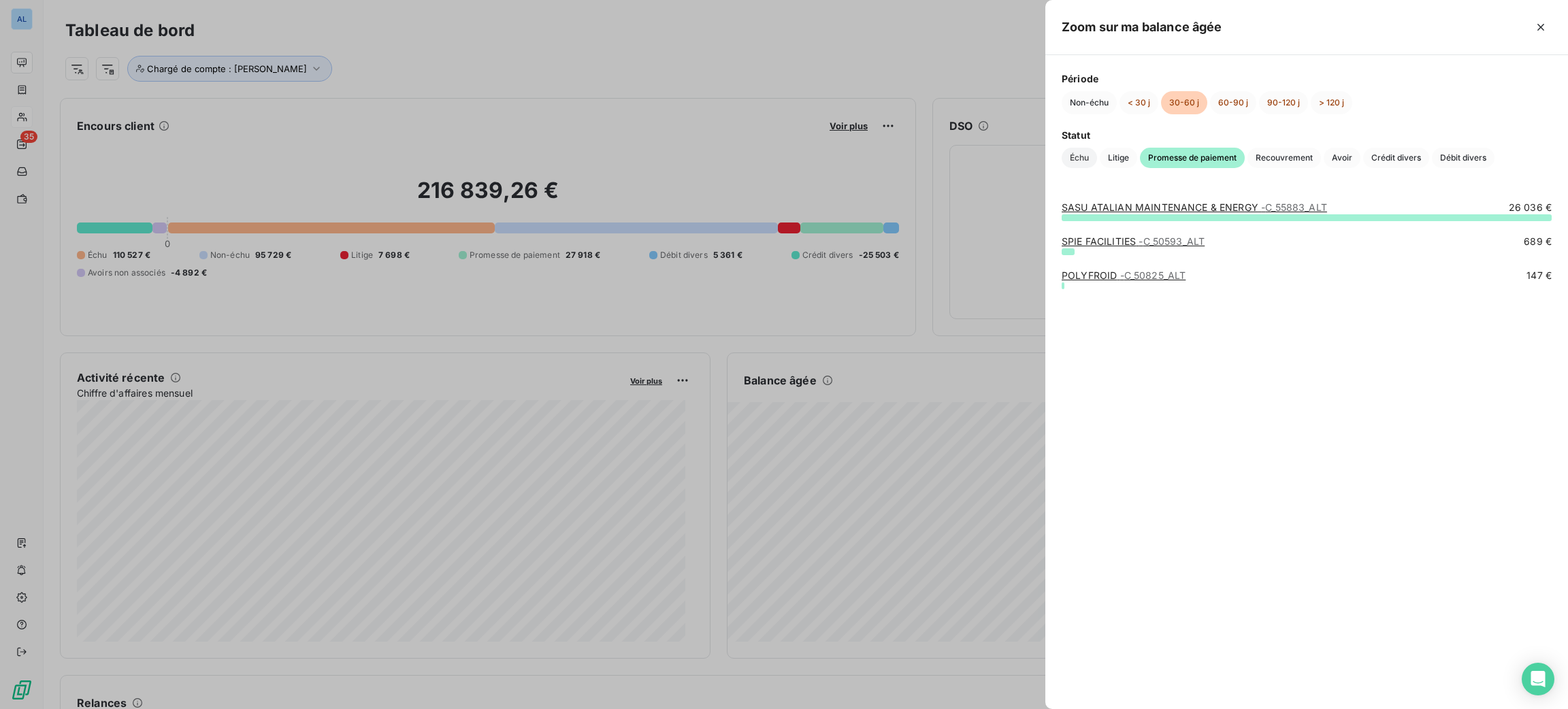
click at [1075, 157] on span "Échu" at bounding box center [1078, 158] width 35 height 20
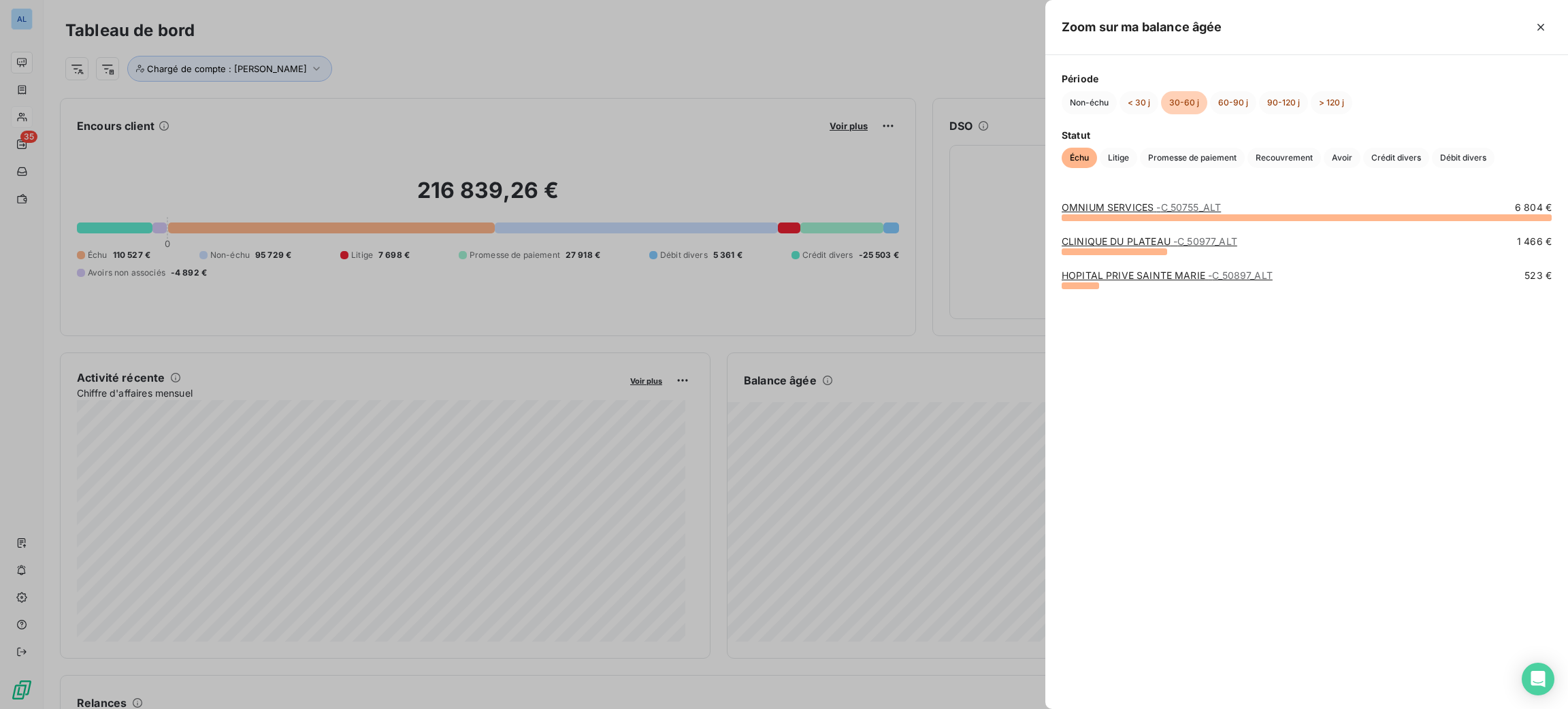
click at [954, 64] on div at bounding box center [784, 354] width 1568 height 709
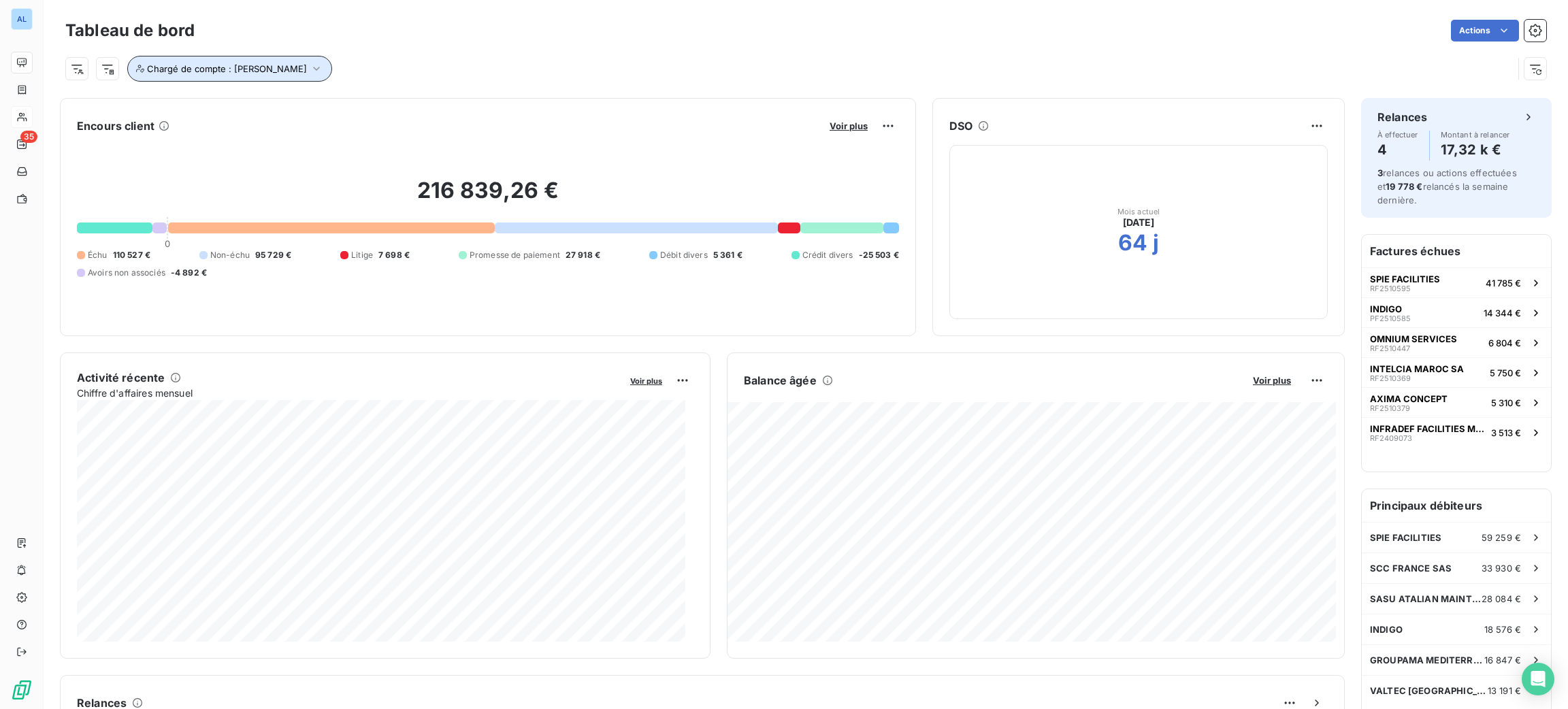
click at [210, 63] on span "Chargé de compte : [PERSON_NAME]" at bounding box center [226, 68] width 160 height 11
click at [393, 102] on icon at bounding box center [398, 104] width 9 height 9
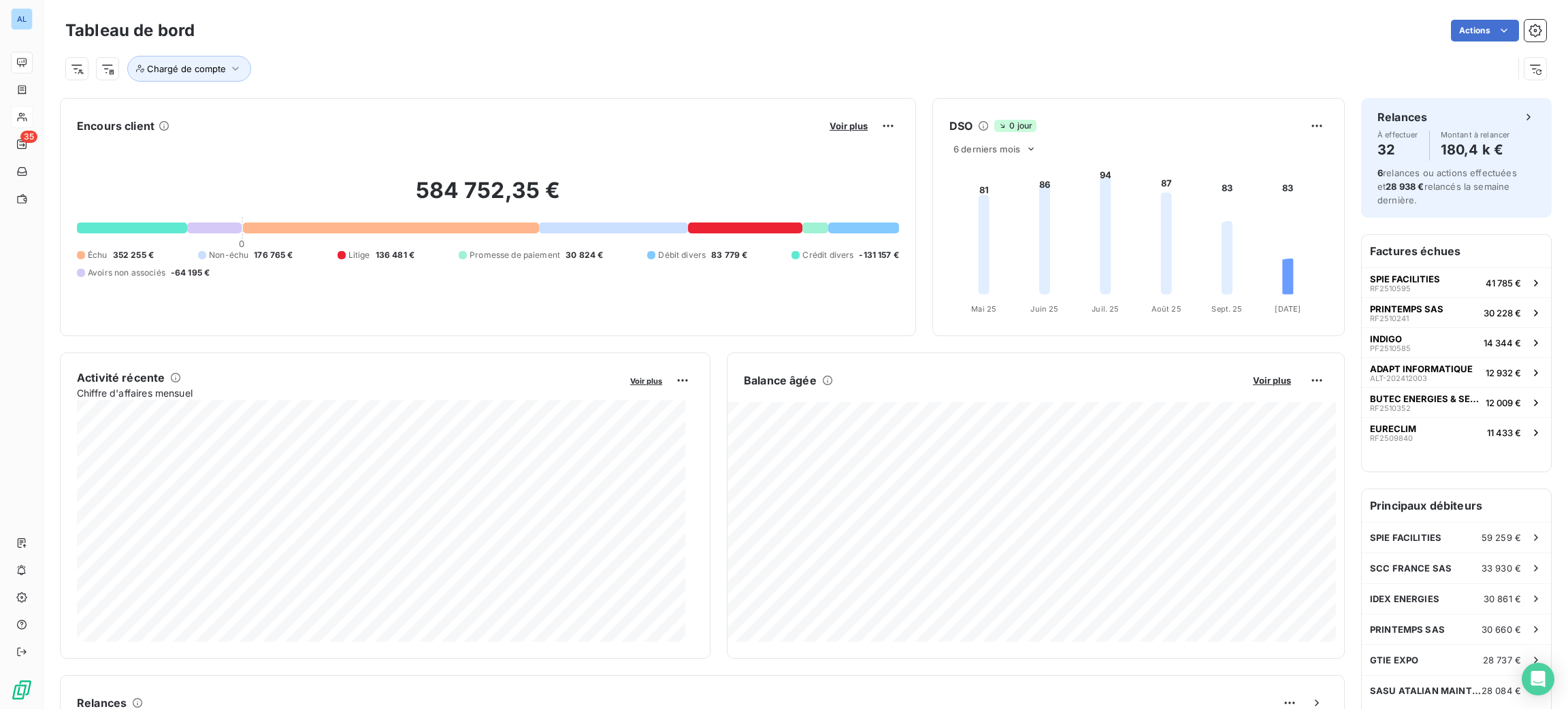
click at [460, 46] on div "Chargé de compte" at bounding box center [806, 63] width 1481 height 37
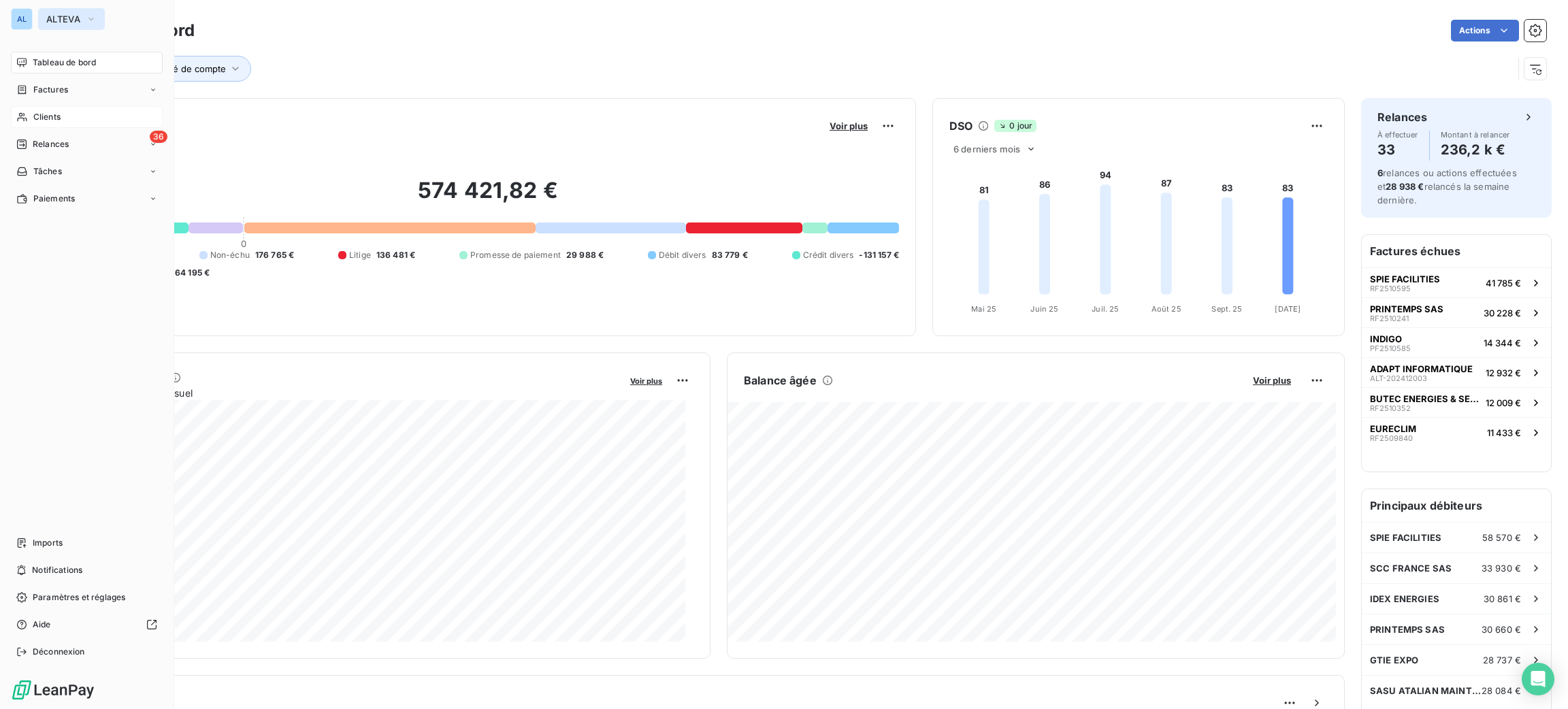
click at [45, 9] on button "ALTEVA" at bounding box center [72, 20] width 67 height 22
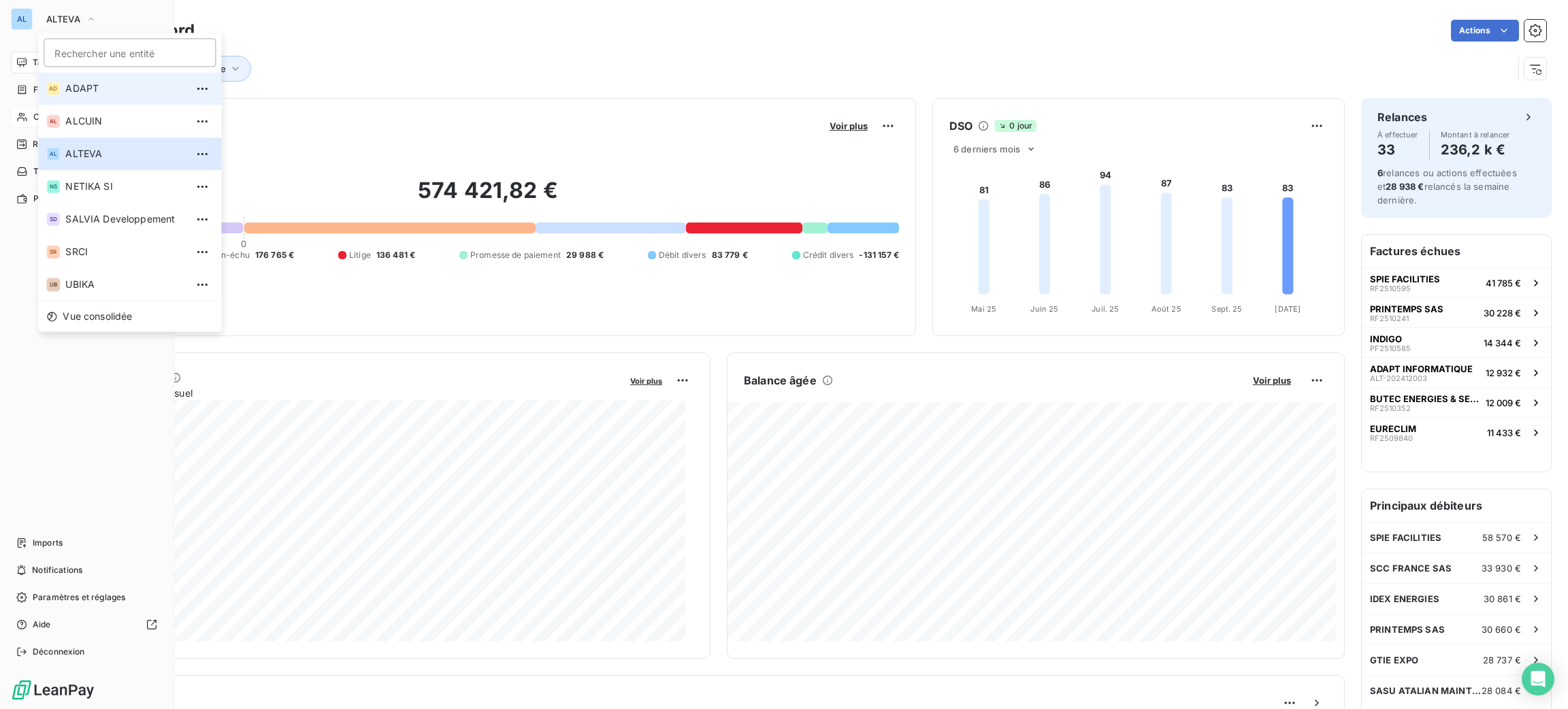
click at [123, 93] on span "ADAPT" at bounding box center [125, 89] width 120 height 14
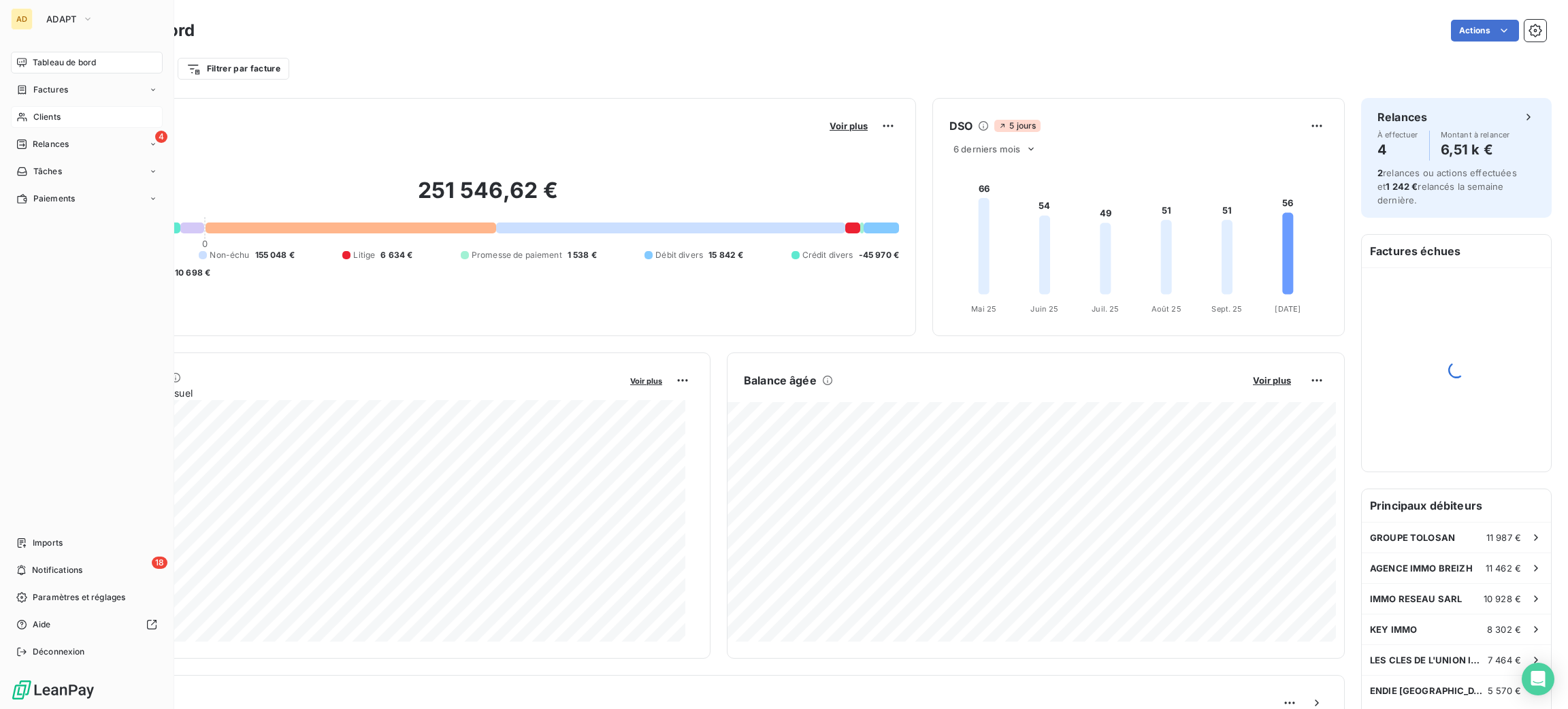
click at [39, 119] on span "Clients" at bounding box center [47, 117] width 27 height 12
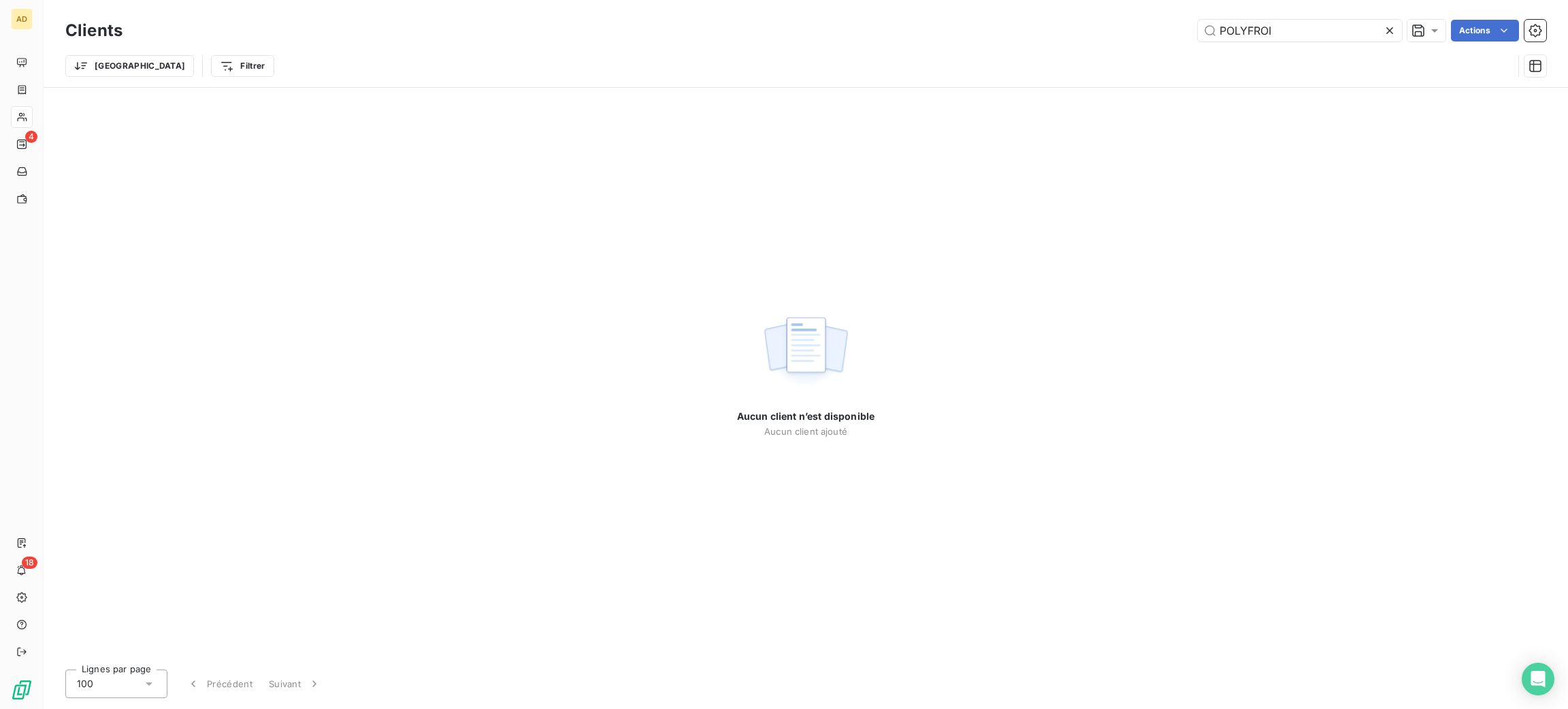
drag, startPoint x: 1107, startPoint y: 30, endPoint x: 803, endPoint y: 15, distance: 304.4
click at [809, 16] on div "Clients POLYFROI Actions" at bounding box center [806, 31] width 1481 height 29
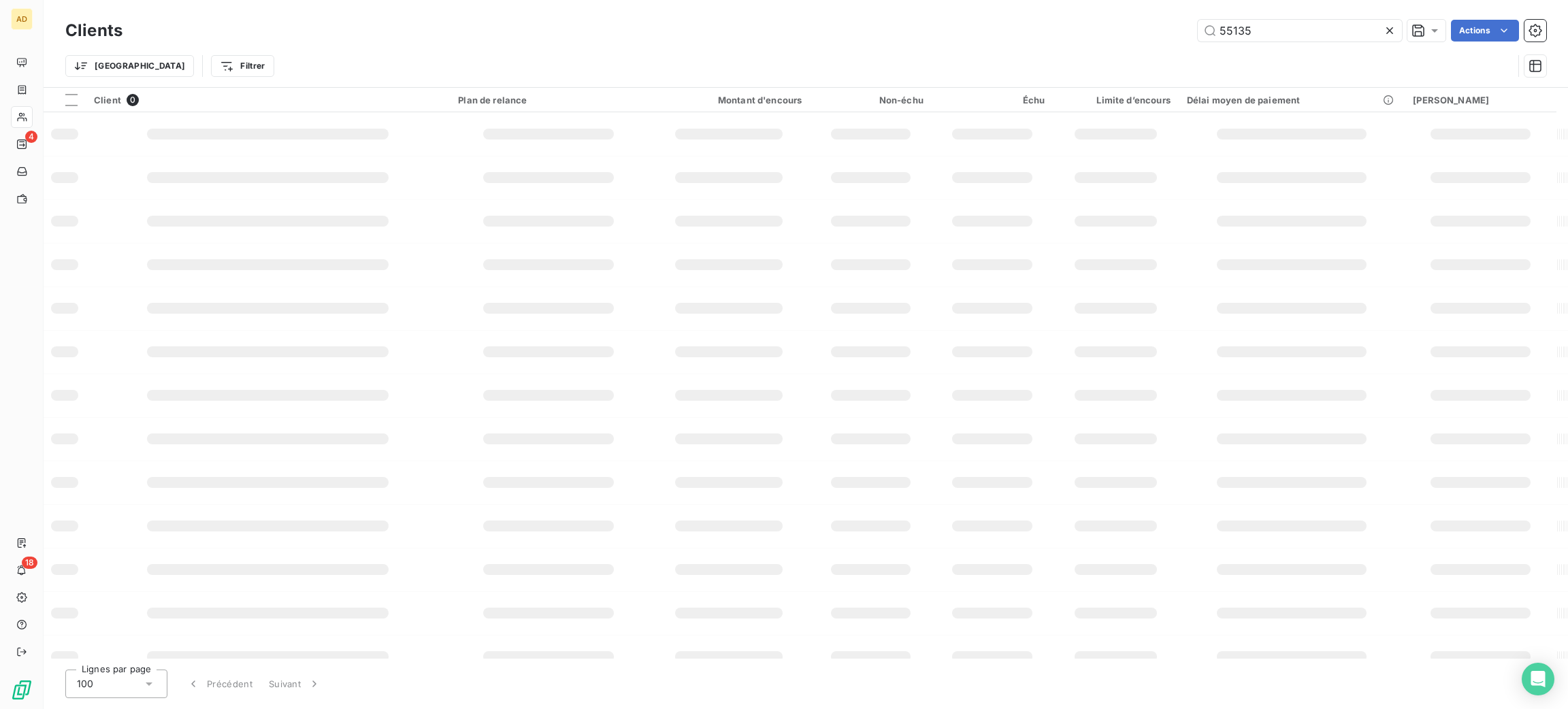
type input "55135"
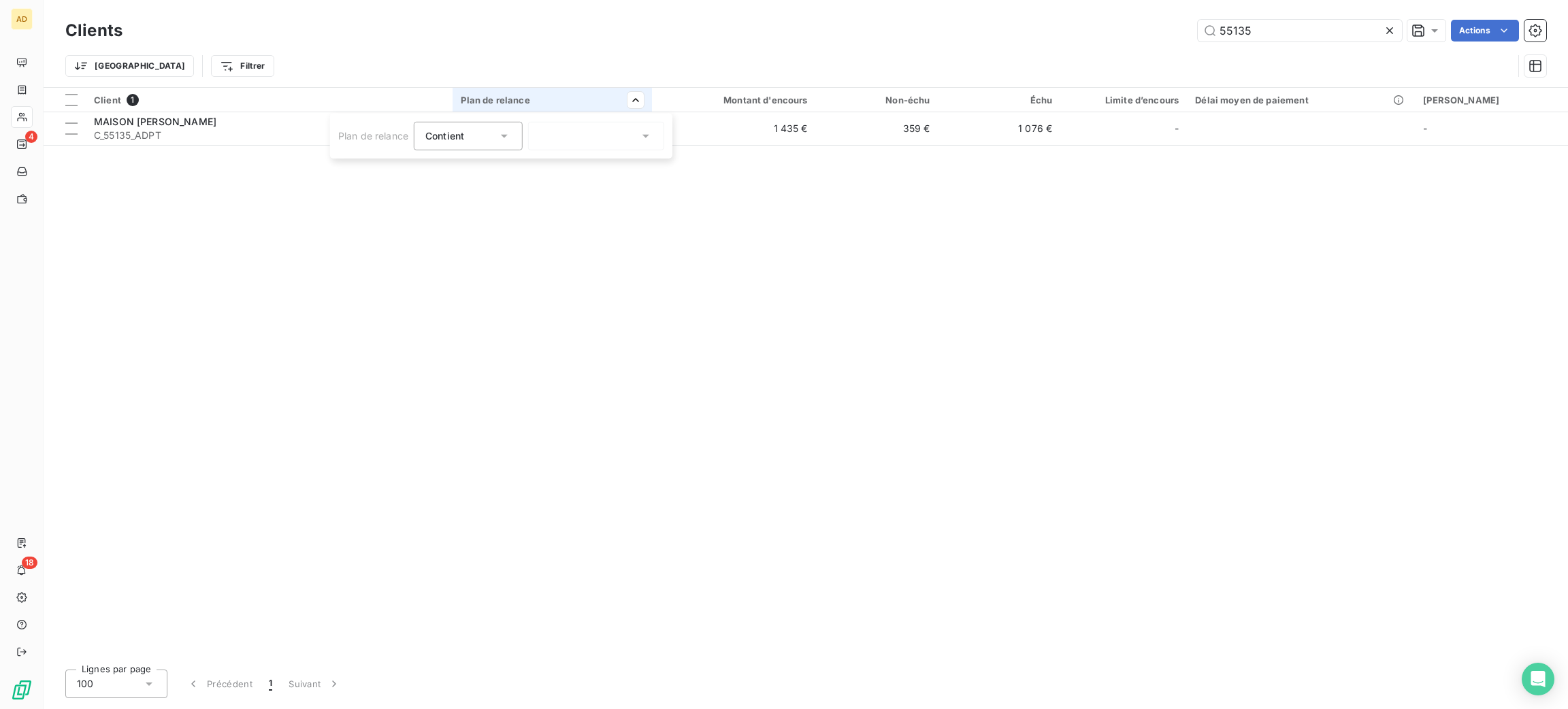
click at [765, 166] on html "AD 4 18 Clients 55135 Actions Trier Filtrer Client 1 Plan de relance Montant d'…" at bounding box center [784, 354] width 1568 height 709
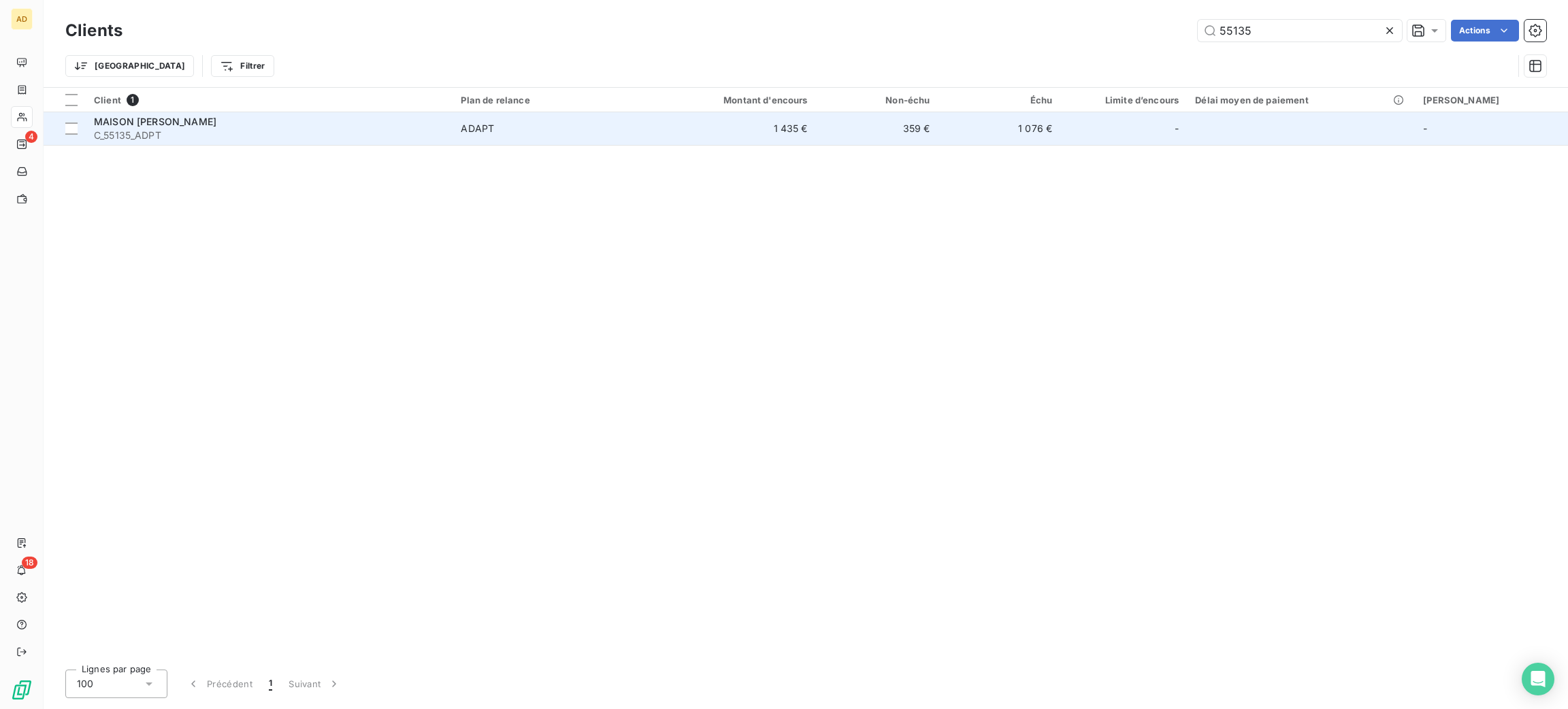
click at [742, 137] on td "1 435 €" at bounding box center [734, 129] width 164 height 32
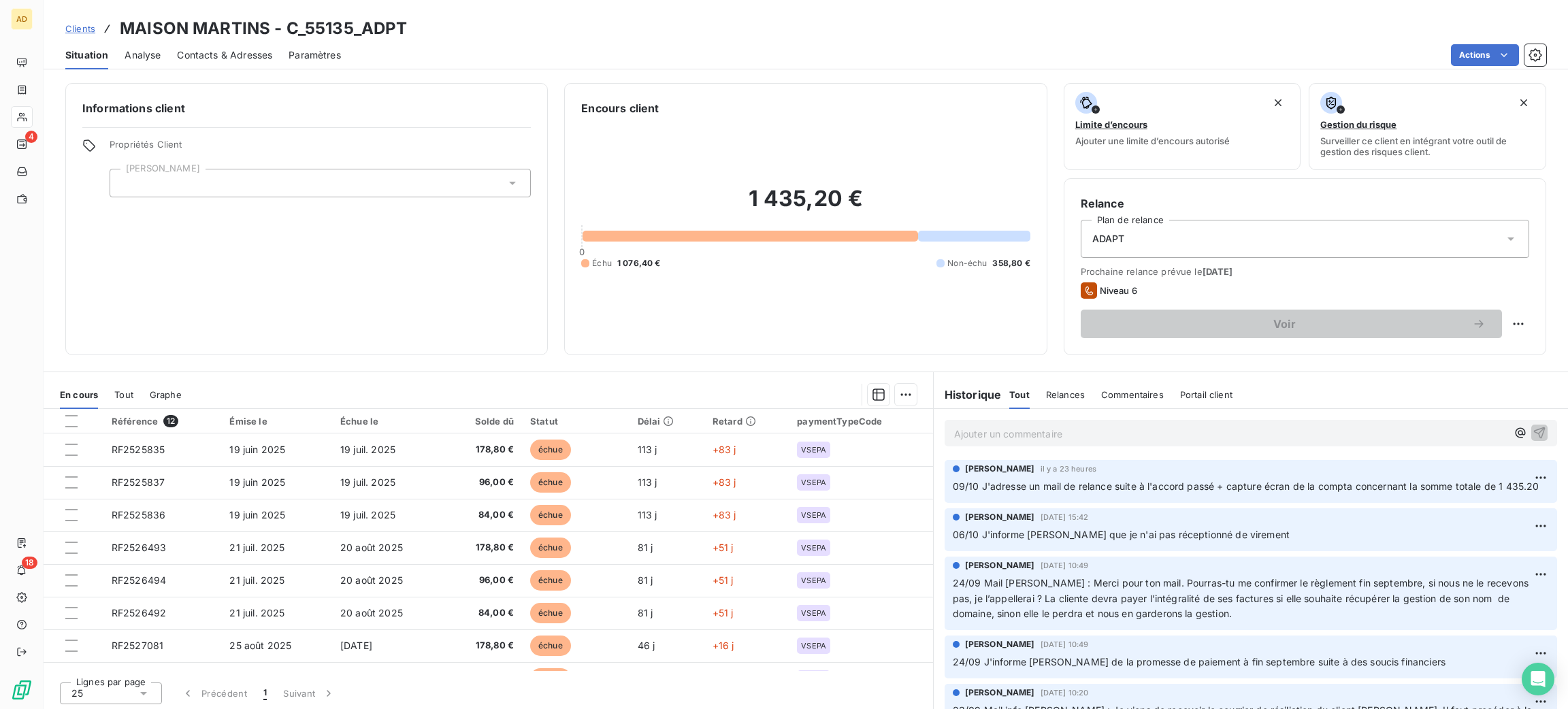
drag, startPoint x: 981, startPoint y: 421, endPoint x: 974, endPoint y: 449, distance: 28.9
click at [974, 449] on div "Ajouter un commentaire ﻿" at bounding box center [1250, 433] width 634 height 49
click at [974, 437] on p "Ajouter un commentaire ﻿" at bounding box center [1230, 434] width 553 height 17
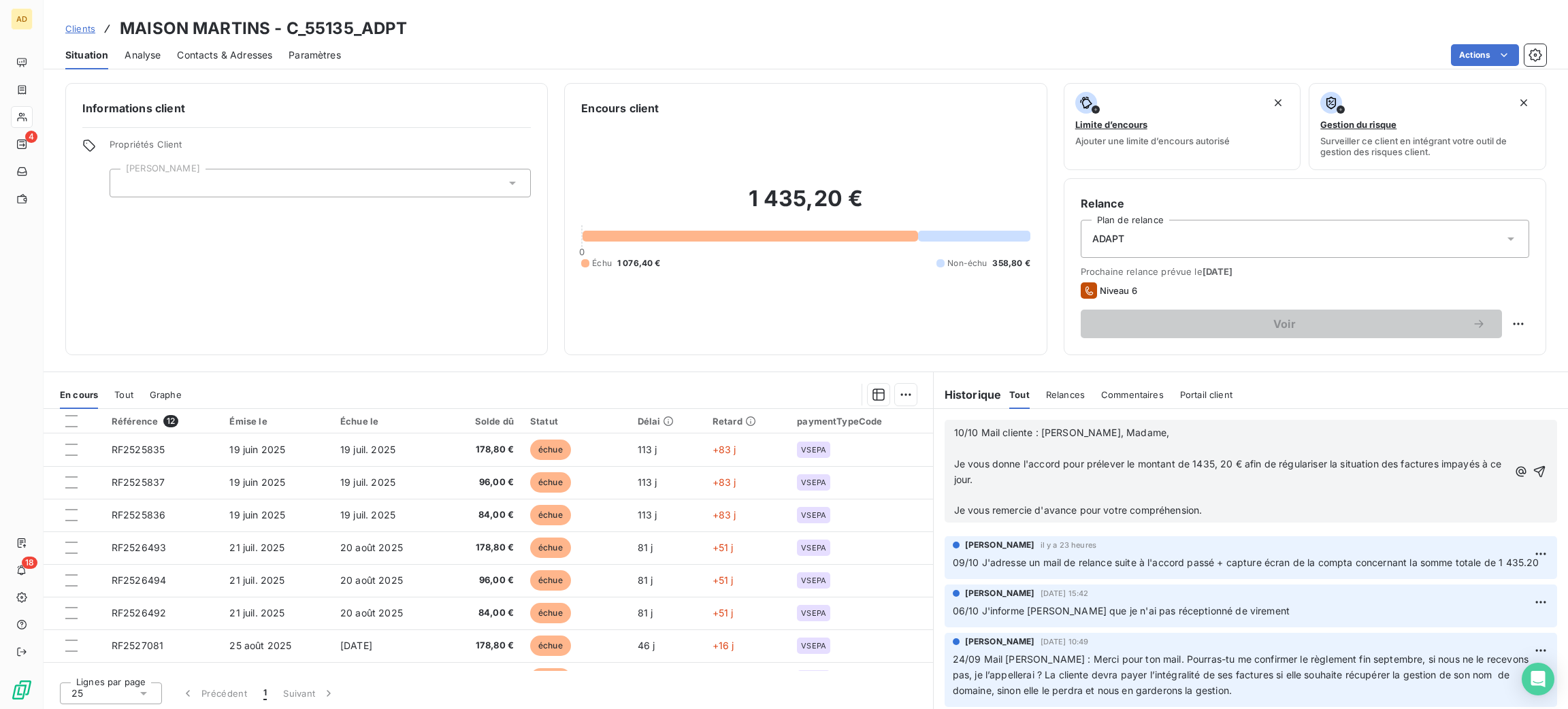
click at [967, 503] on p "Je vous remercie d'avance pour votre compréhension." at bounding box center [1230, 511] width 554 height 15
click at [967, 502] on p "﻿" at bounding box center [1230, 496] width 554 height 15
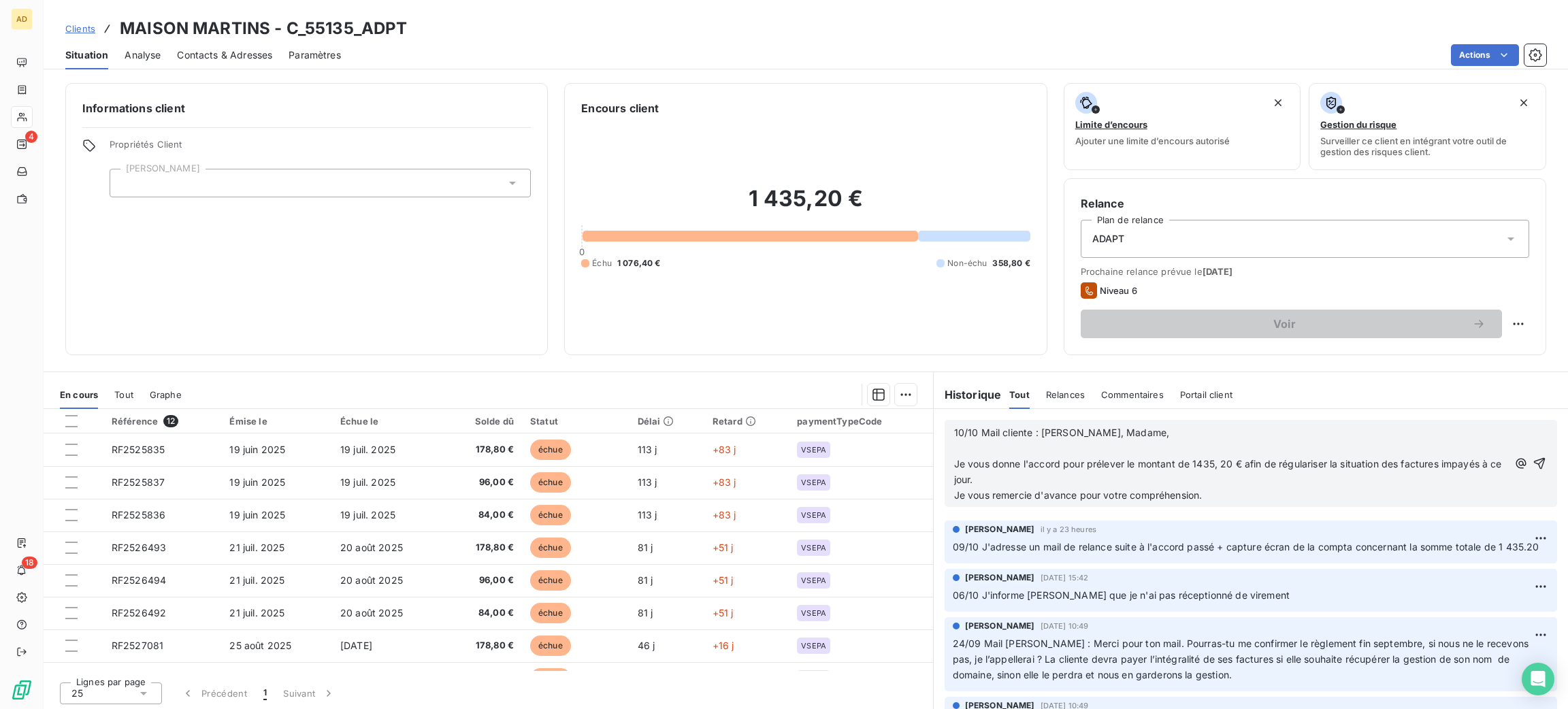
click at [969, 440] on p "10/10 Mail cliente : [PERSON_NAME], Madame," at bounding box center [1230, 433] width 554 height 15
click at [971, 440] on p "10/10 Mail cliente : [PERSON_NAME], Madame," at bounding box center [1230, 433] width 554 height 15
click at [973, 440] on p "10/10 Mail cliente : [PERSON_NAME], Madame," at bounding box center [1230, 433] width 554 height 15
click at [974, 444] on p "﻿" at bounding box center [1230, 449] width 554 height 15
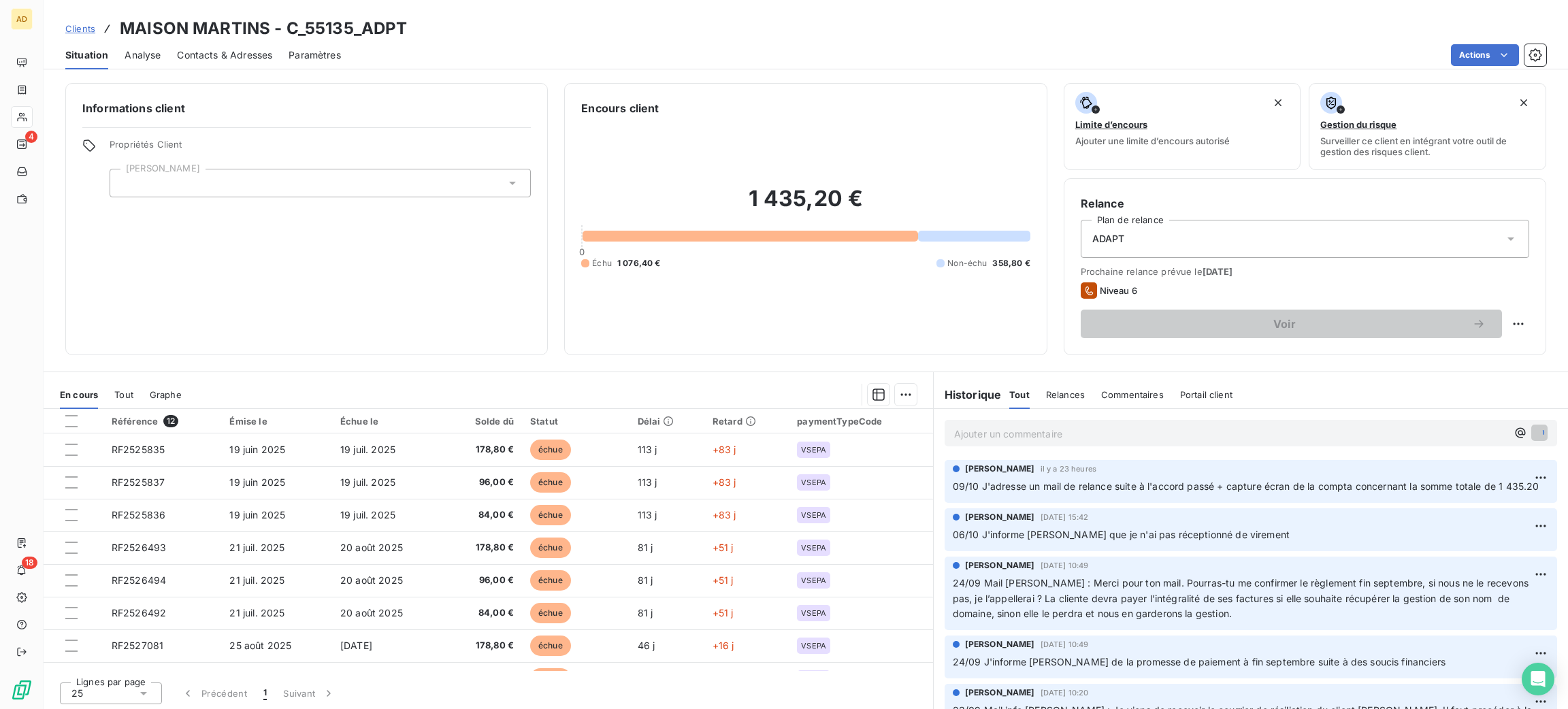
click at [1038, 430] on p "Ajouter un commentaire ﻿" at bounding box center [1230, 434] width 553 height 17
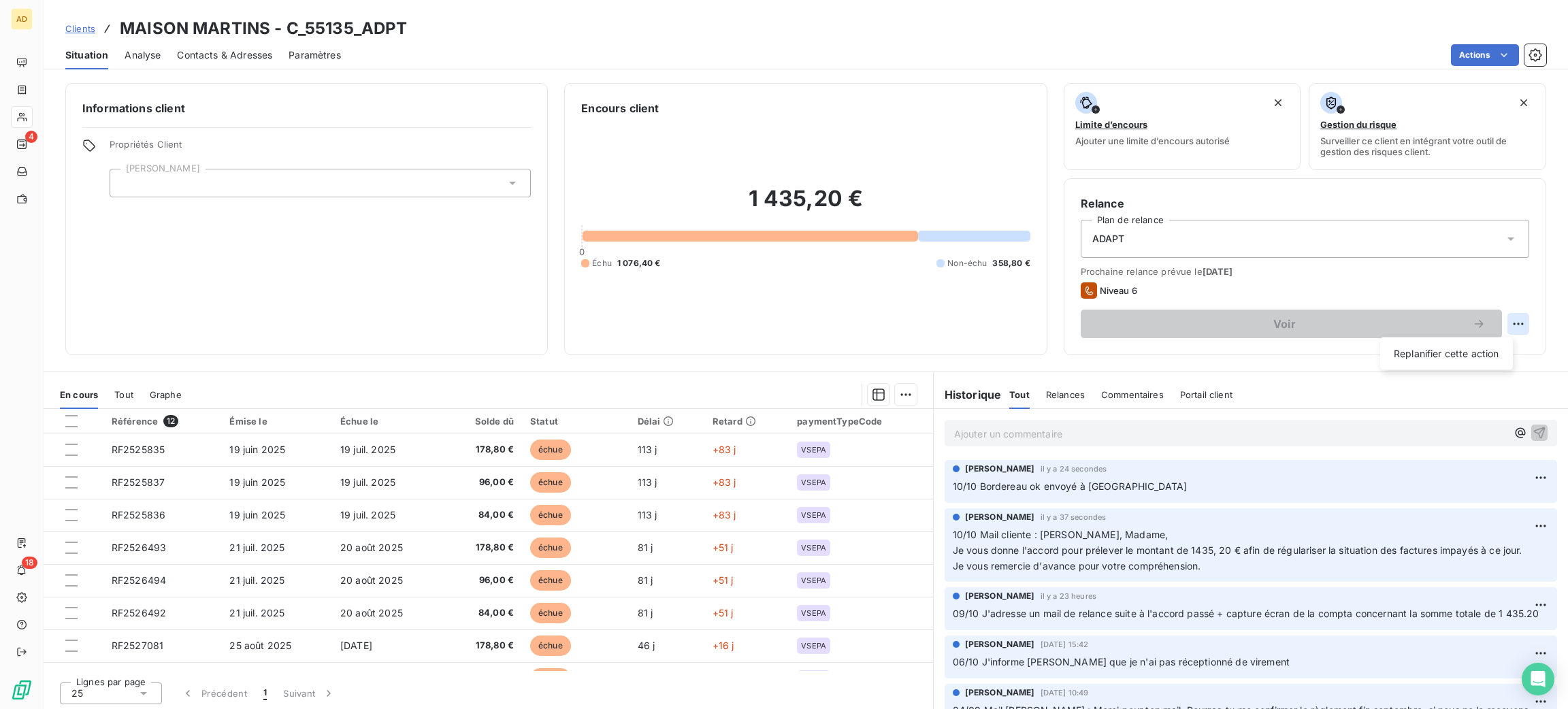
click at [1508, 322] on html "AD 4 18 Clients MAISON MARTINS - C_55135_ADPT Situation Analyse Contacts & Adre…" at bounding box center [784, 354] width 1568 height 709
click at [1484, 341] on div "Replanifier cette action" at bounding box center [1447, 354] width 133 height 32
click at [1484, 343] on div "Replanifier cette action" at bounding box center [1446, 354] width 122 height 22
select select "9"
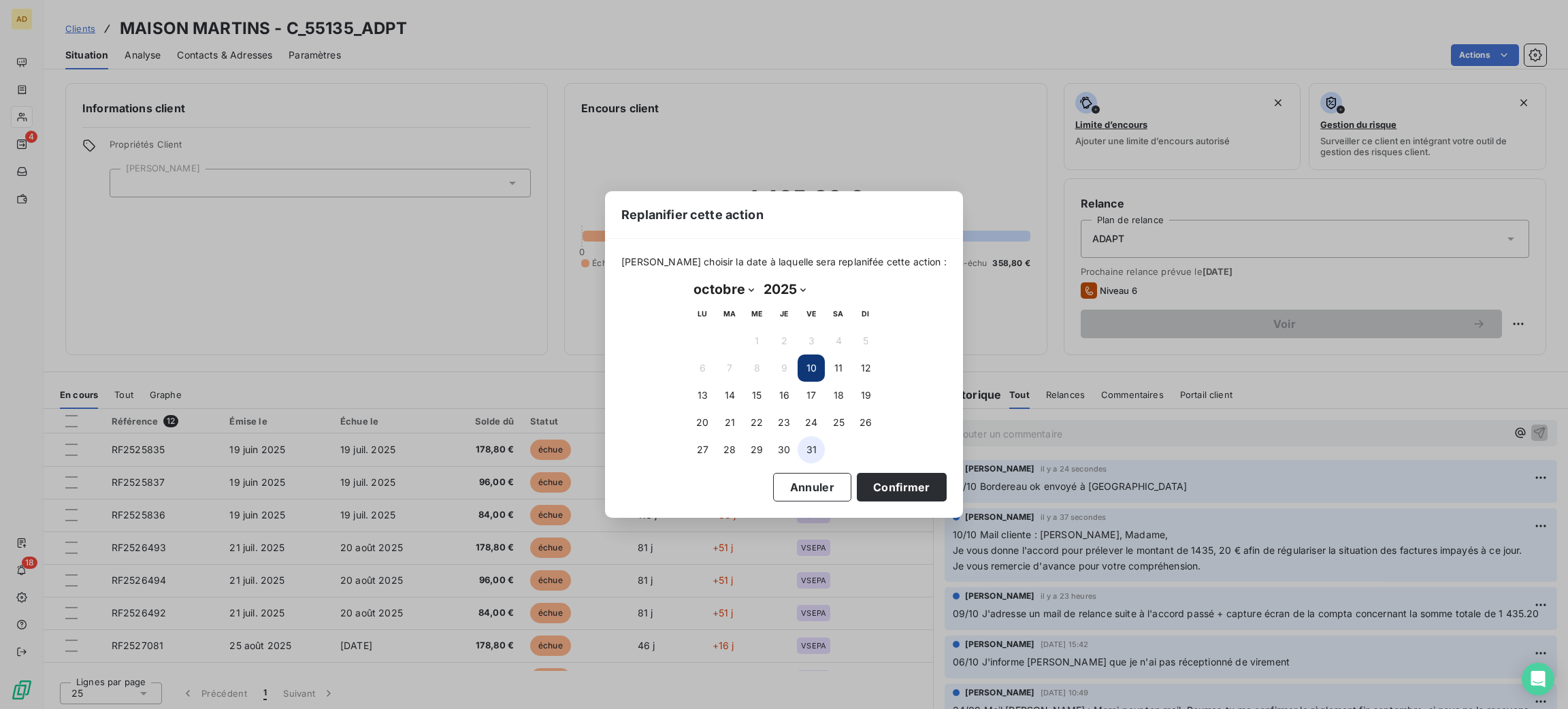
click at [812, 453] on button "31" at bounding box center [811, 450] width 27 height 27
click at [909, 485] on button "Confirmer" at bounding box center [901, 487] width 90 height 29
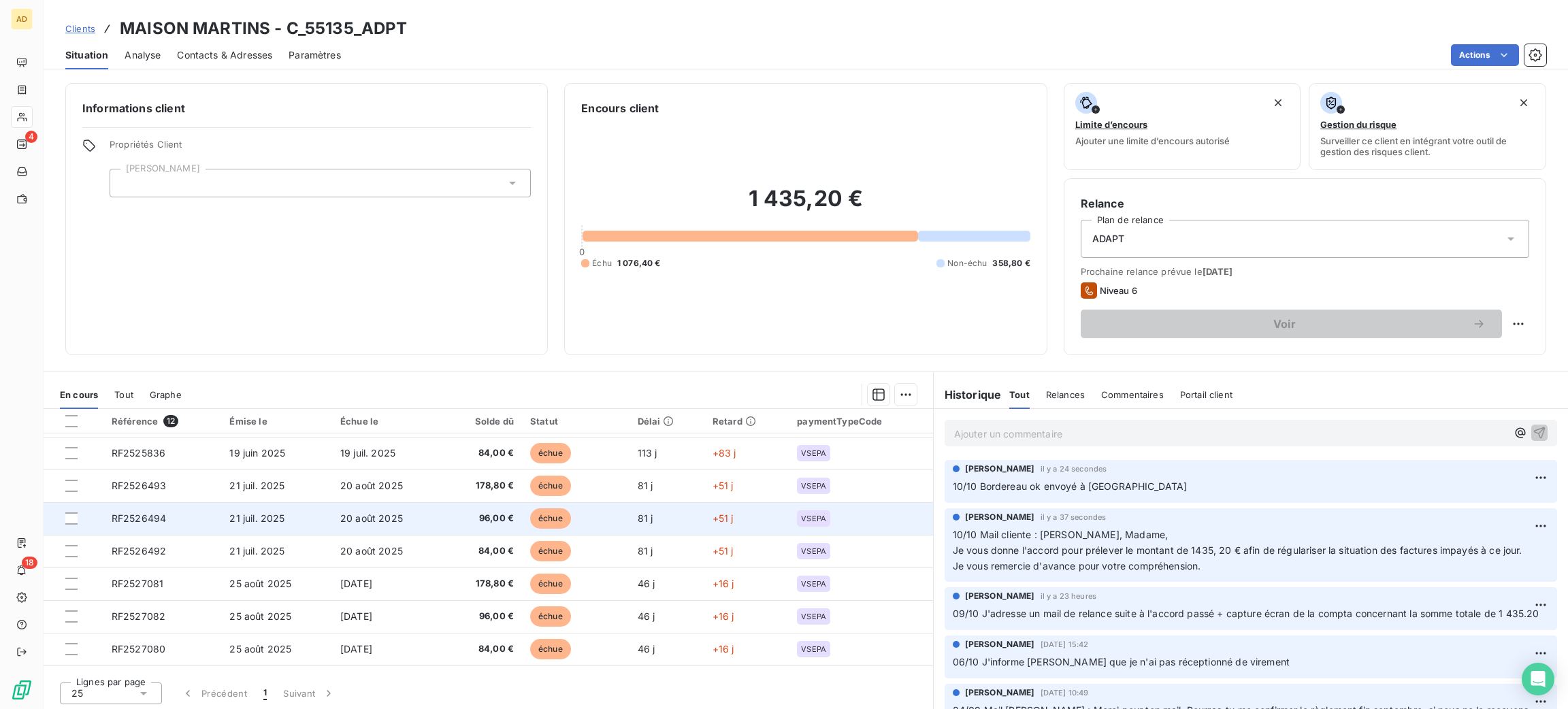
scroll to position [154, 0]
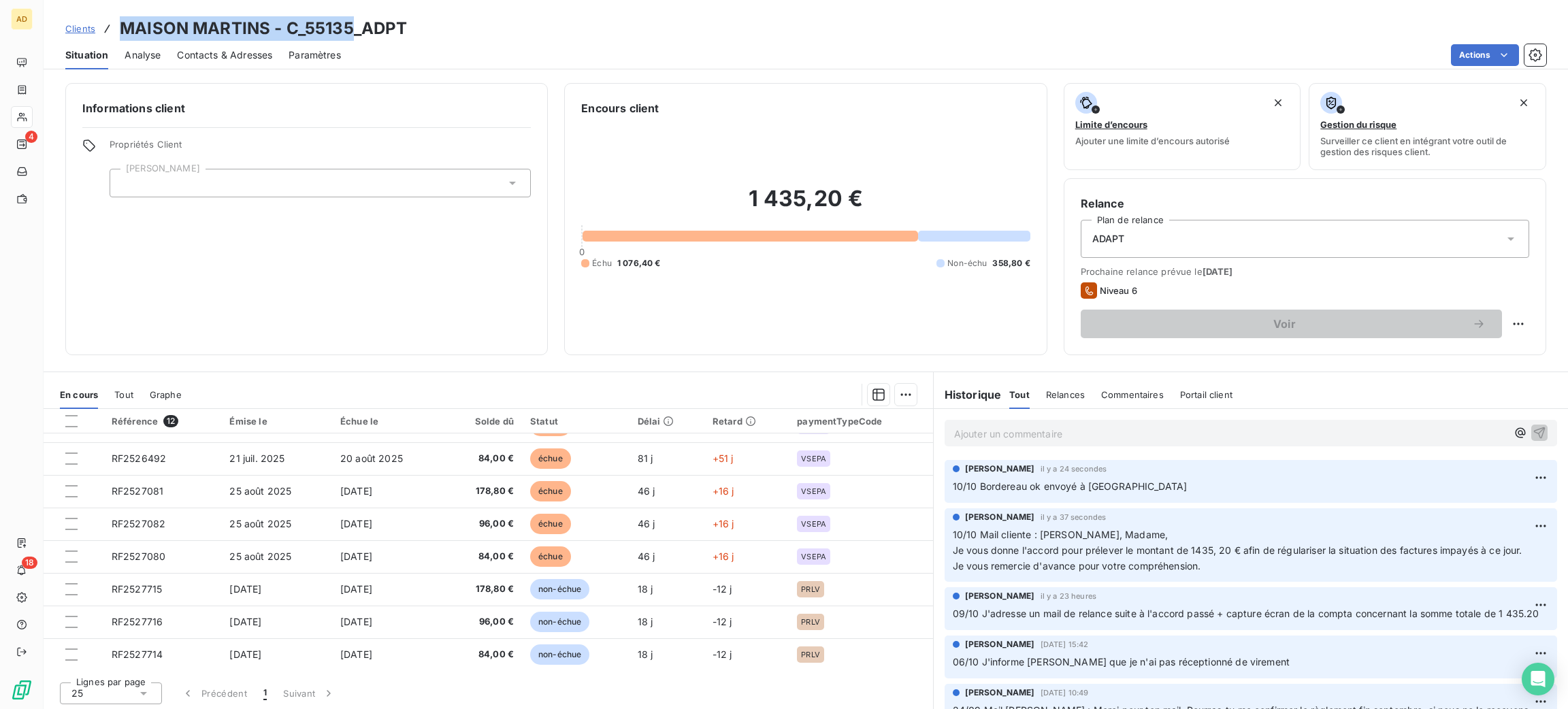
drag, startPoint x: 352, startPoint y: 26, endPoint x: 119, endPoint y: -9, distance: 235.6
click at [119, 0] on html "AD 4 18 Clients MAISON MARTINS - C_55135_ADPT Situation Analyse Contacts & Adre…" at bounding box center [784, 354] width 1568 height 709
copy h3 "MAISON MARTINS - C_55135"
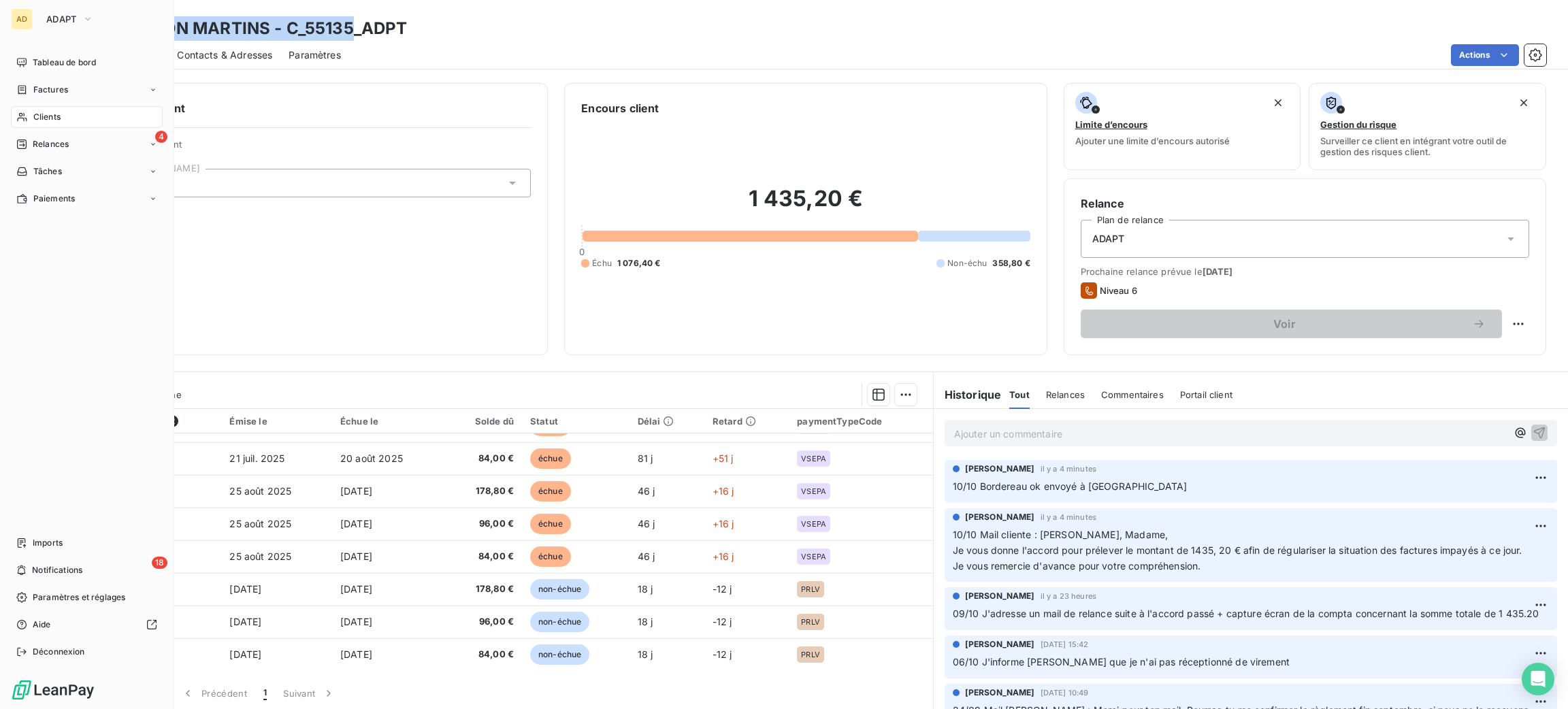
click at [55, 126] on div "Clients" at bounding box center [87, 117] width 152 height 22
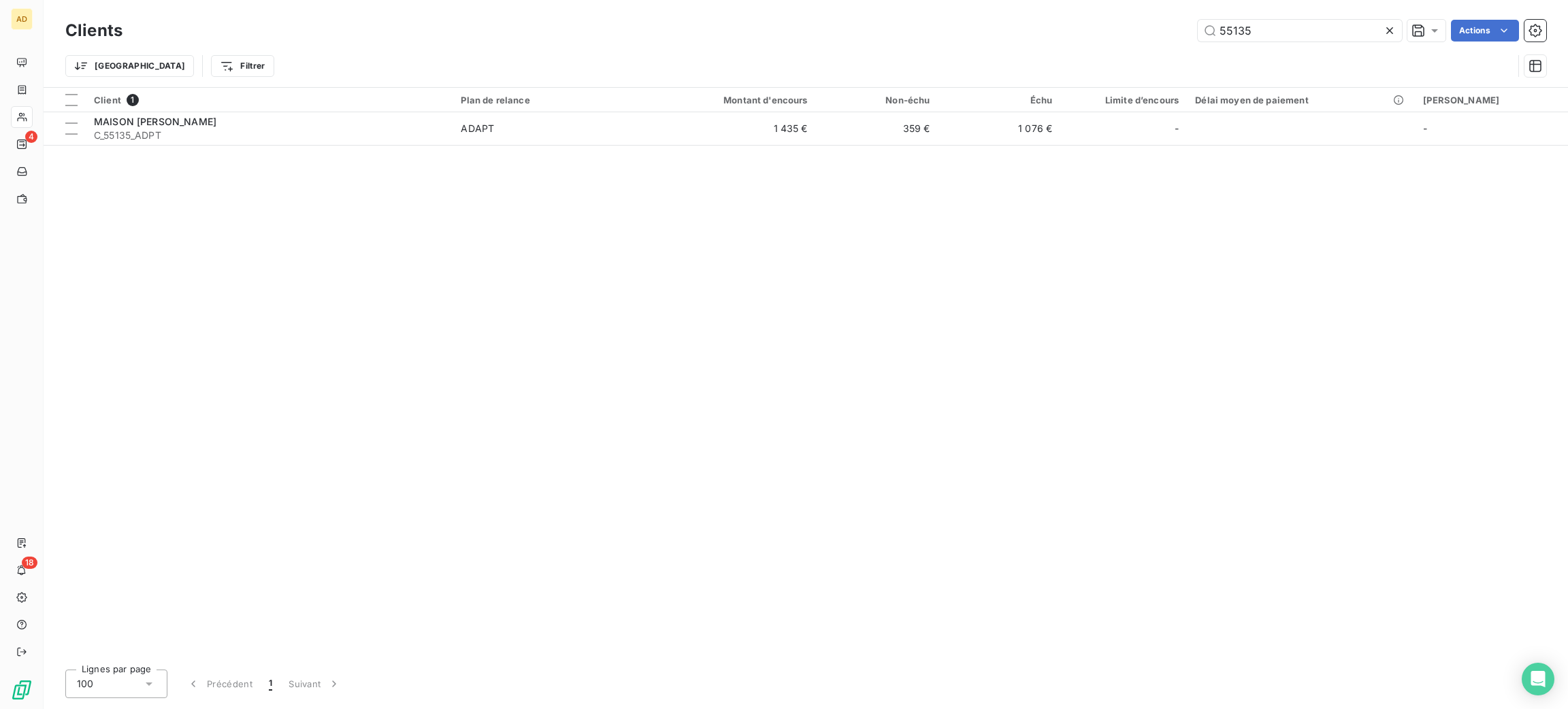
drag, startPoint x: 1301, startPoint y: 30, endPoint x: 909, endPoint y: 50, distance: 392.5
click at [920, 49] on div "Clients 55135 Actions Trier Filtrer" at bounding box center [806, 51] width 1481 height 71
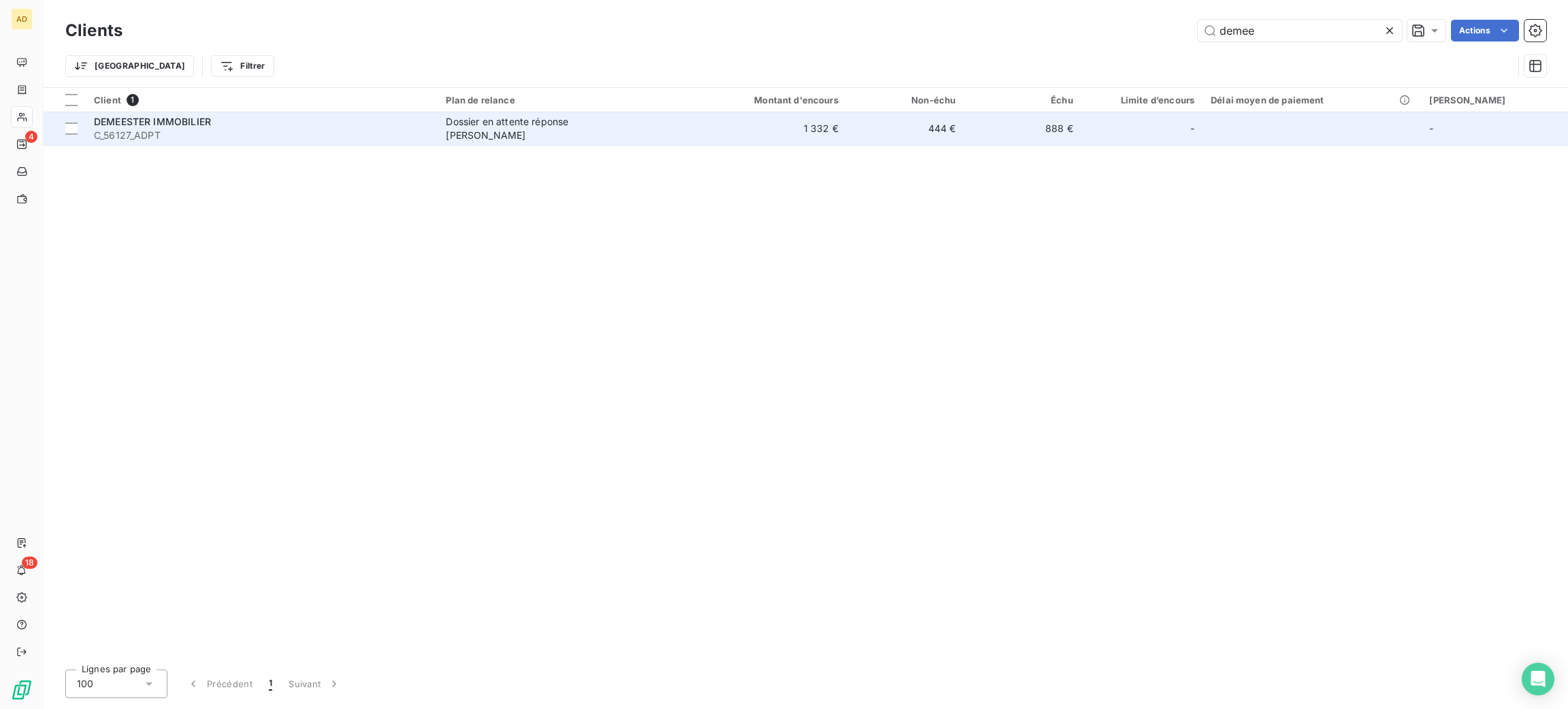
type input "demee"
click at [322, 135] on span "C_56127_ADPT" at bounding box center [261, 136] width 335 height 14
